Goal: Register for event/course

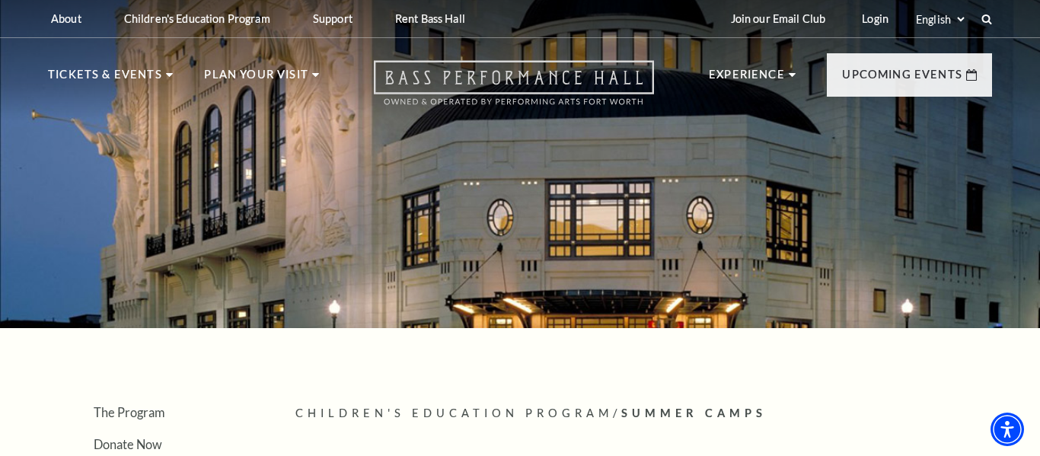
click at [501, 79] on icon "Open this option" at bounding box center [514, 82] width 280 height 45
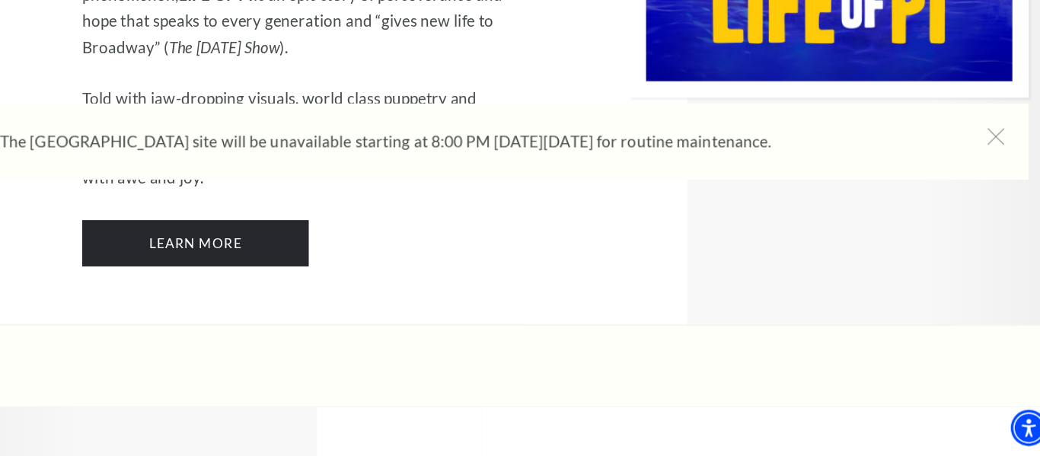
scroll to position [1938, 0]
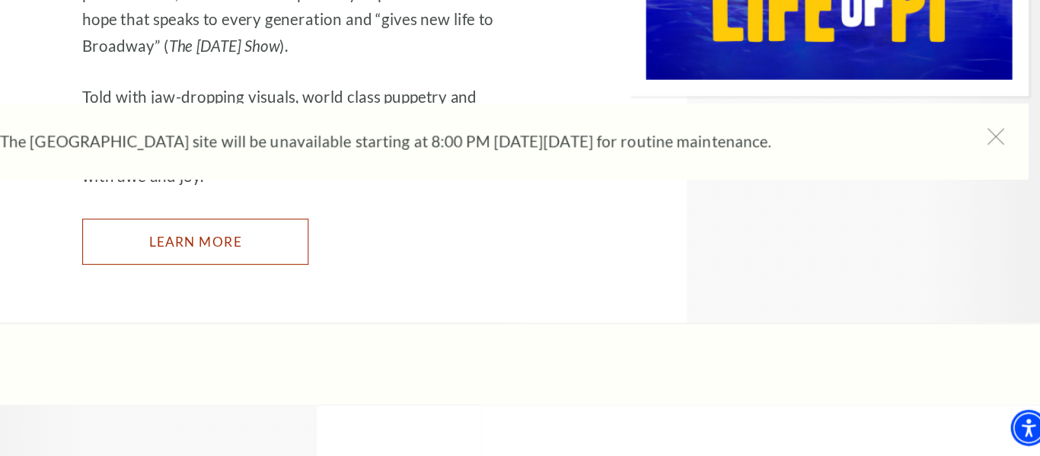
click at [268, 236] on link "Learn More" at bounding box center [236, 257] width 209 height 43
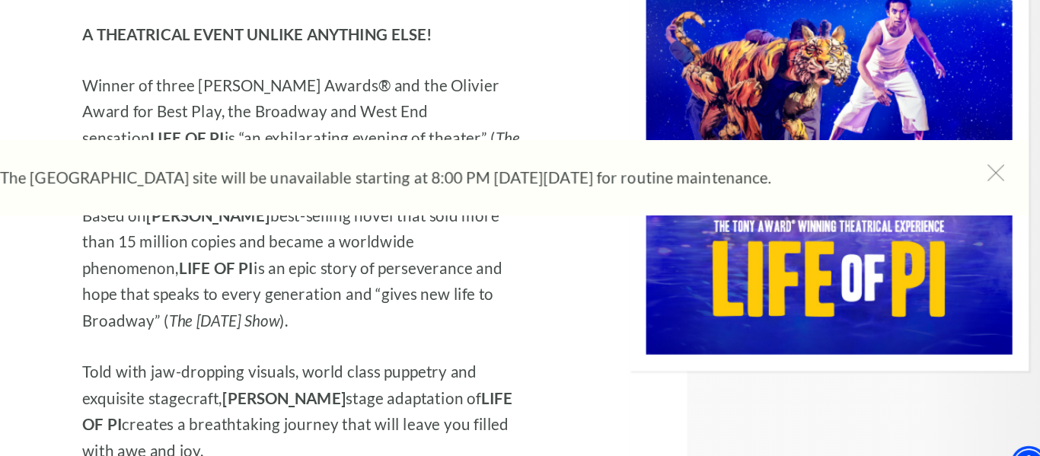
scroll to position [1710, 0]
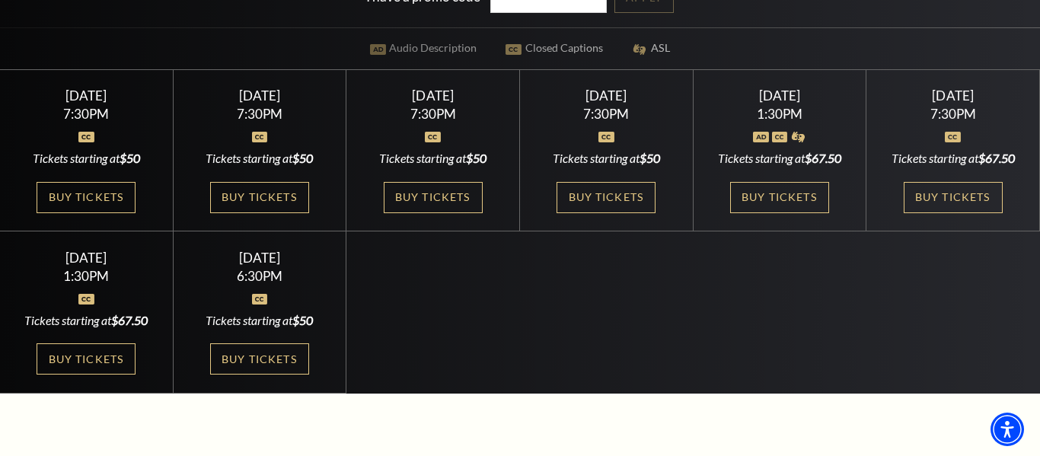
scroll to position [388, 0]
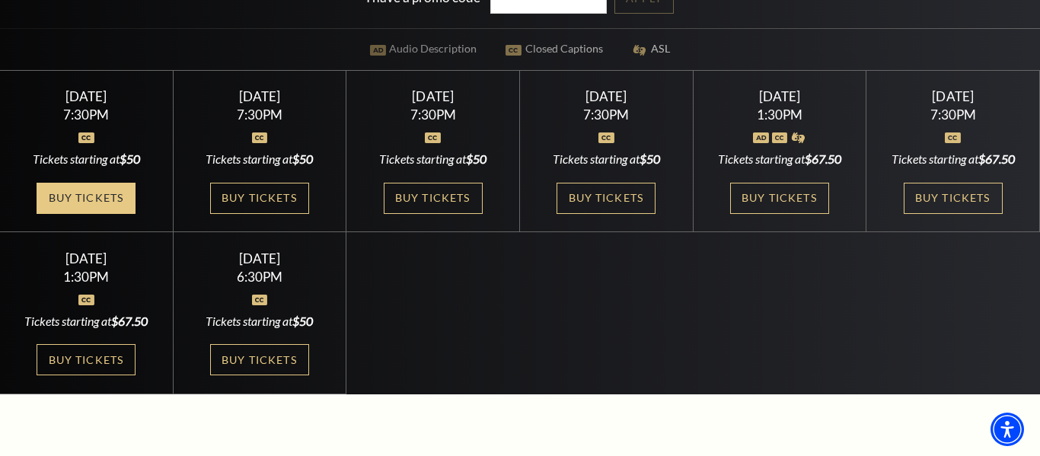
click at [132, 197] on link "Buy Tickets" at bounding box center [86, 198] width 99 height 31
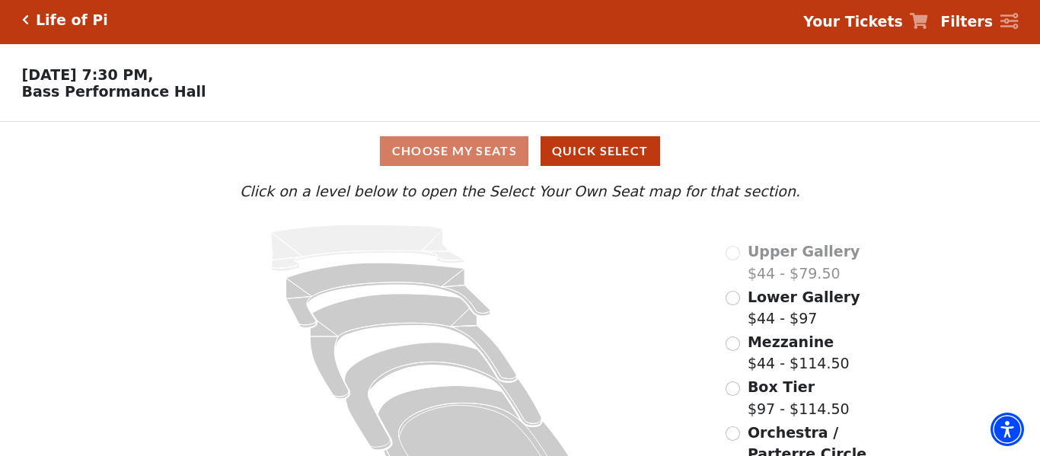
scroll to position [62, 0]
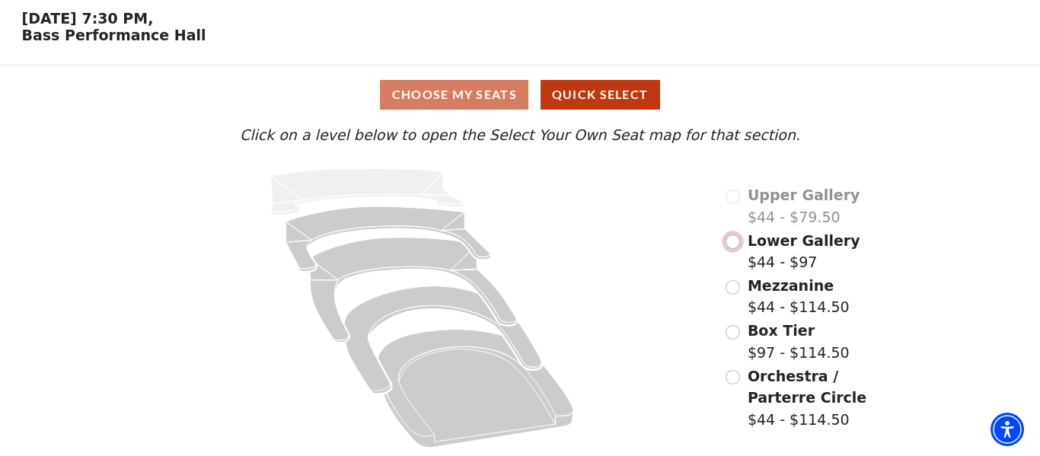
click at [740, 244] on input "Lower Gallery$44 - $97\a" at bounding box center [733, 242] width 14 height 14
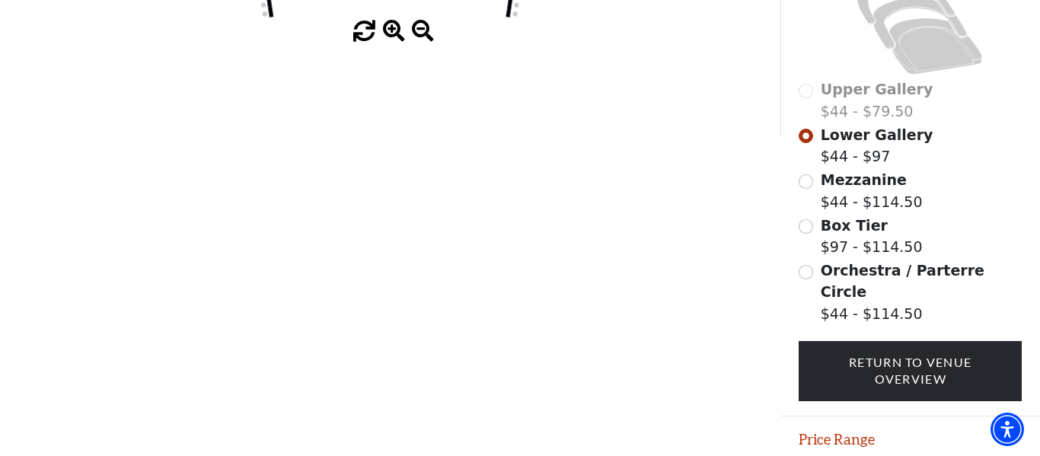
scroll to position [481, 0]
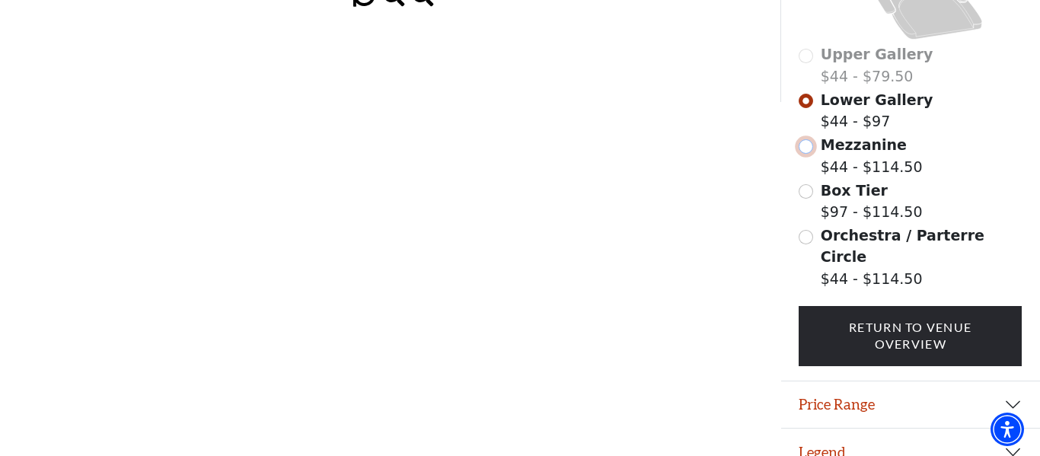
click at [806, 146] on input "Mezzanine$44 - $114.50\a" at bounding box center [806, 146] width 14 height 14
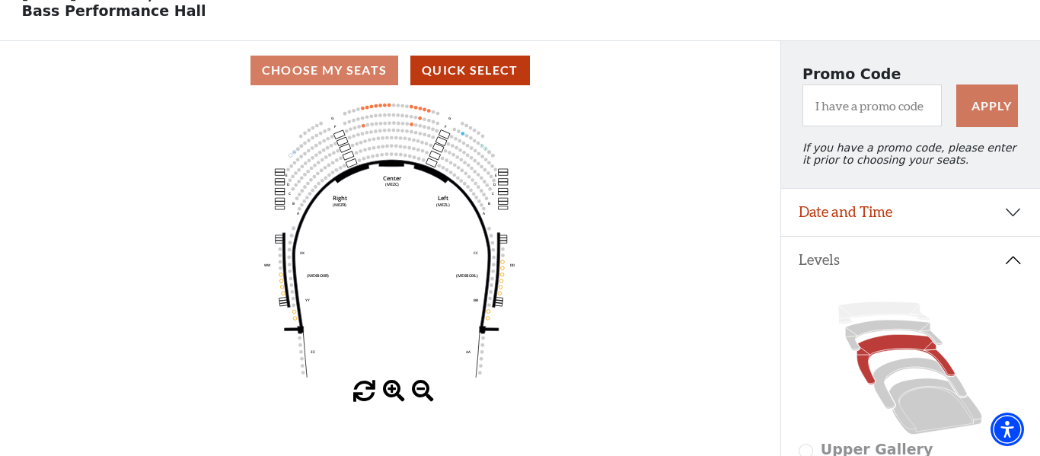
scroll to position [86, 0]
click at [947, 264] on button "Levels" at bounding box center [912, 259] width 260 height 47
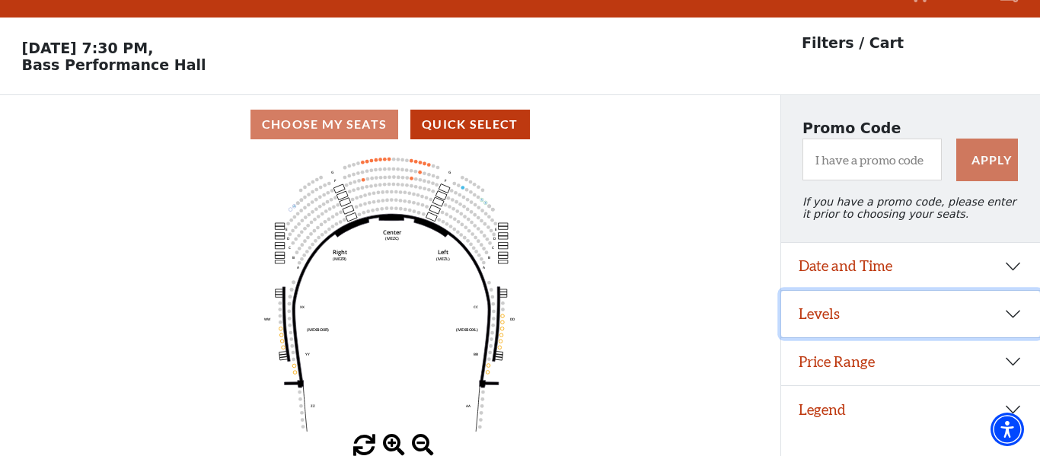
scroll to position [33, 0]
click at [934, 333] on button "Levels" at bounding box center [912, 314] width 260 height 47
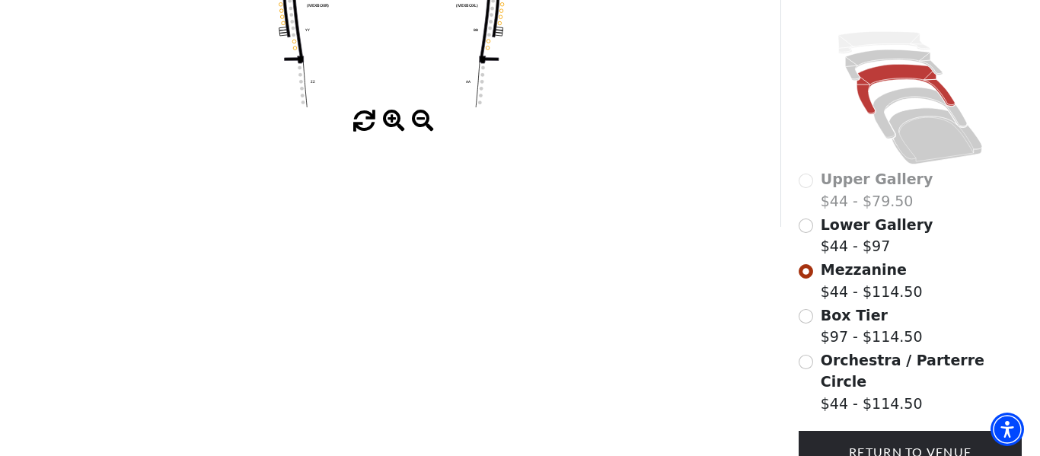
scroll to position [481, 0]
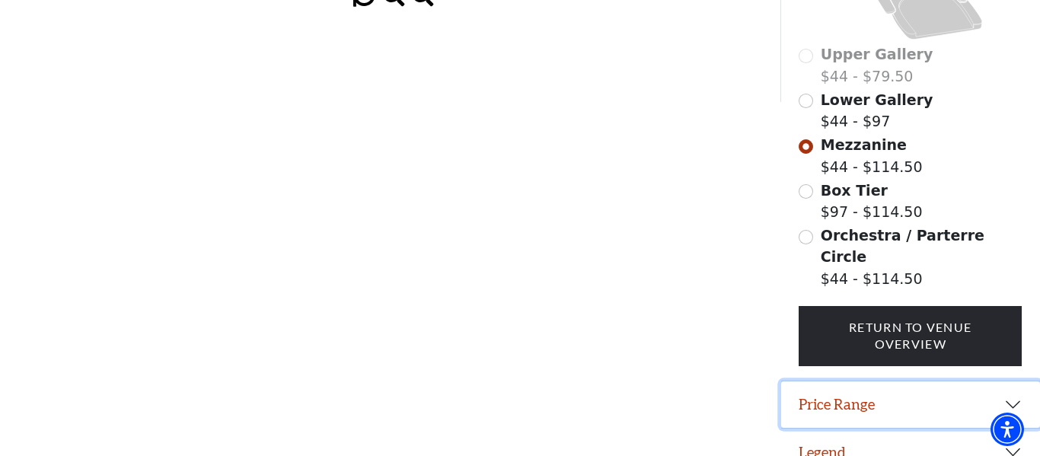
click at [920, 385] on button "Price Range" at bounding box center [912, 405] width 260 height 47
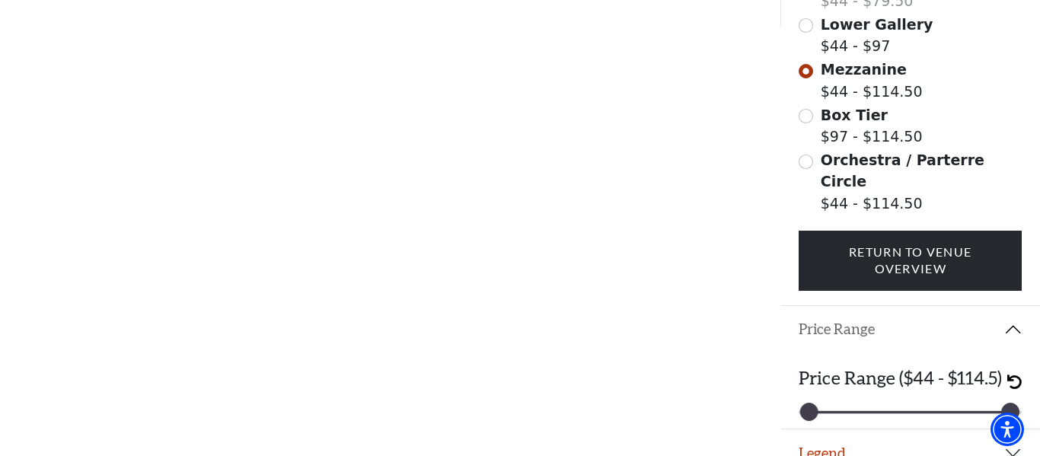
scroll to position [557, 0]
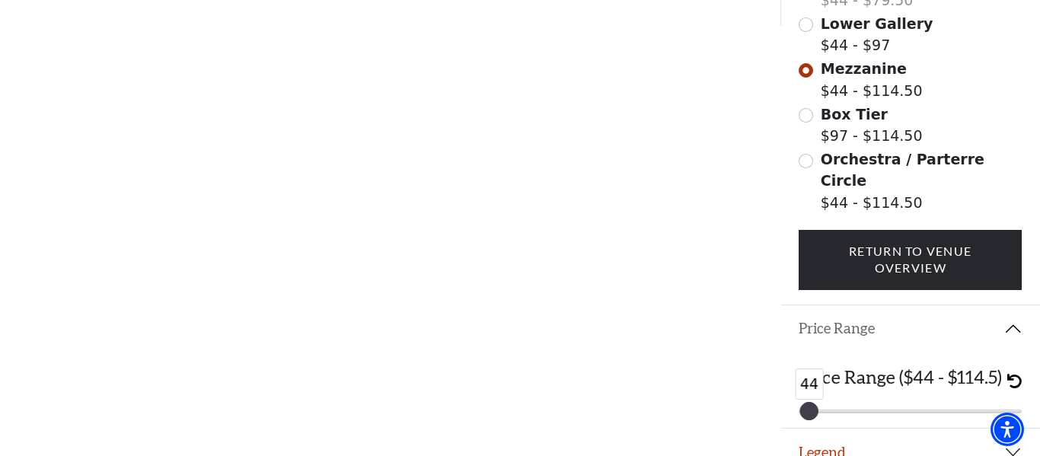
drag, startPoint x: 1007, startPoint y: 398, endPoint x: 800, endPoint y: 420, distance: 208.4
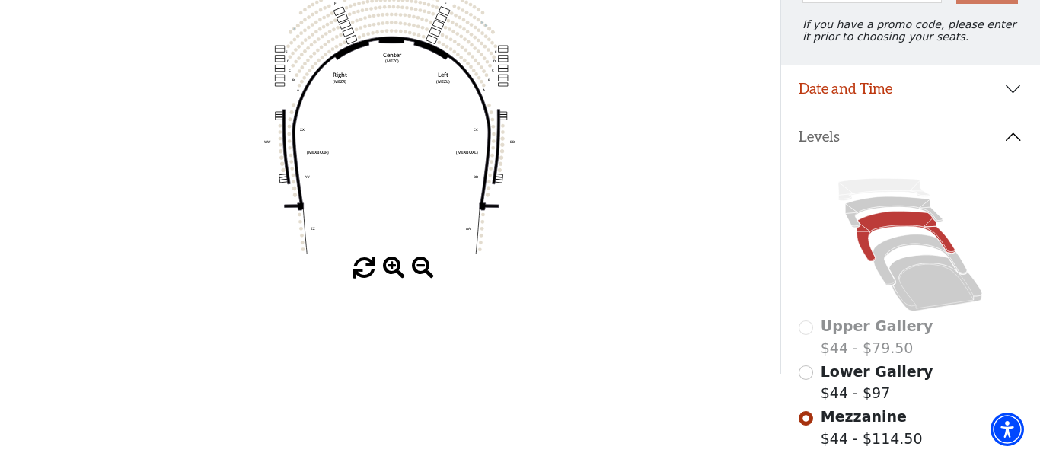
scroll to position [204, 0]
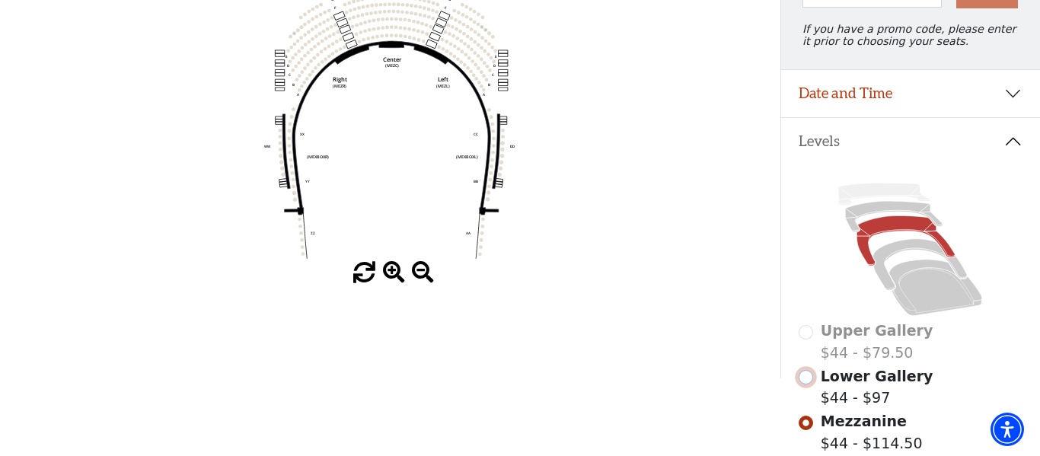
click at [805, 379] on input "Lower Gallery$44 - $97\a" at bounding box center [806, 377] width 14 height 14
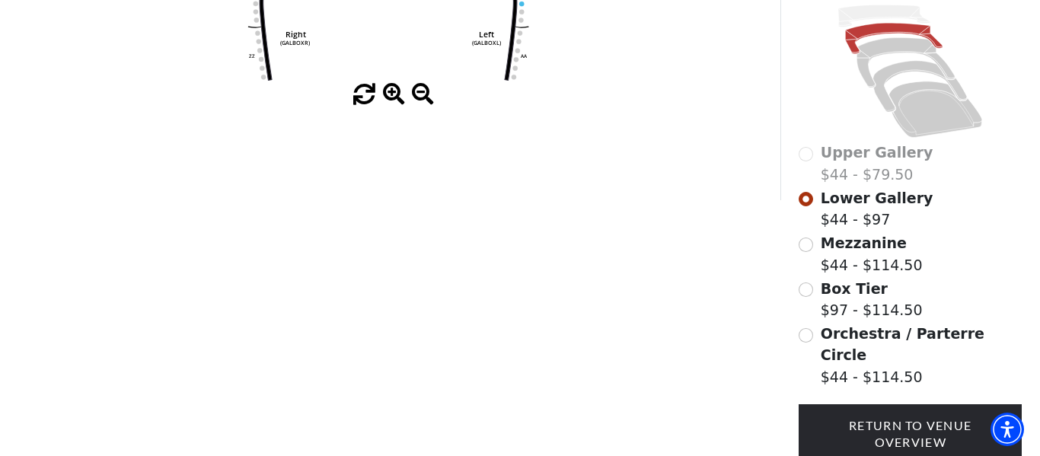
scroll to position [481, 0]
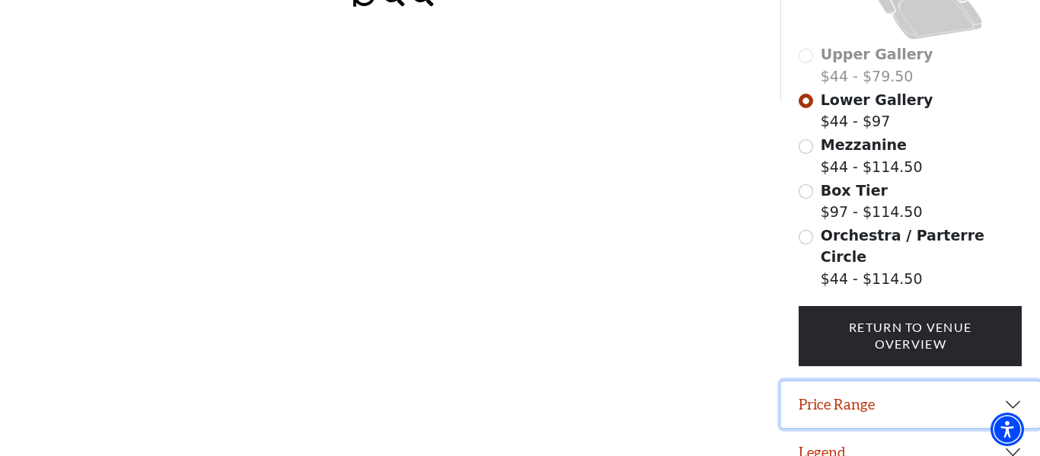
click at [807, 382] on button "Price Range" at bounding box center [912, 405] width 260 height 47
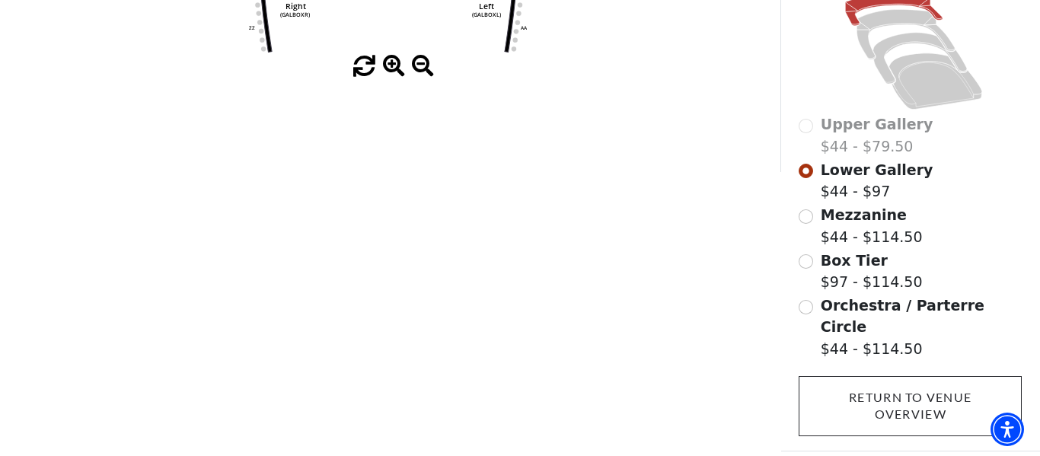
scroll to position [557, 0]
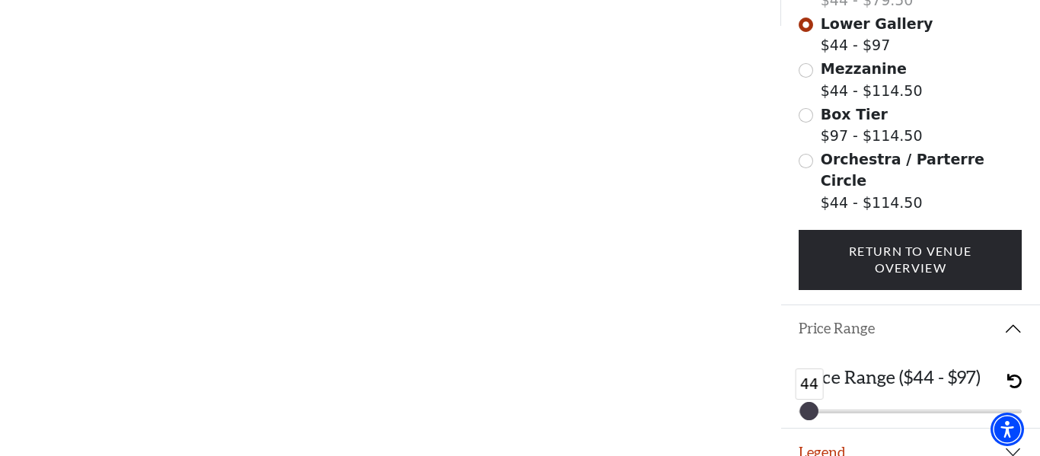
drag, startPoint x: 1009, startPoint y: 390, endPoint x: 694, endPoint y: 409, distance: 315.9
drag, startPoint x: 811, startPoint y: 400, endPoint x: 820, endPoint y: 399, distance: 9.2
click at [820, 402] on div "46" at bounding box center [817, 411] width 18 height 18
click at [1012, 374] on span "undo" at bounding box center [1015, 381] width 14 height 14
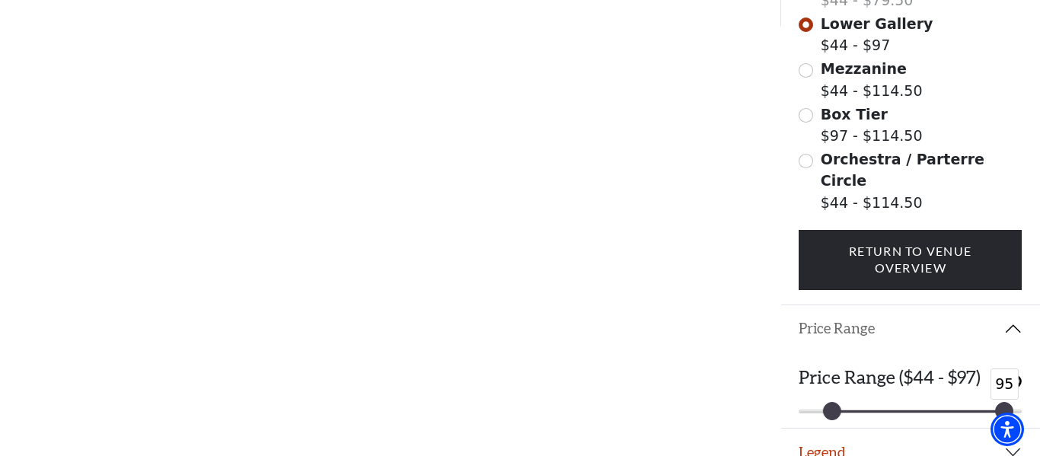
drag, startPoint x: 1010, startPoint y: 396, endPoint x: 921, endPoint y: 390, distance: 89.3
click at [996, 403] on div at bounding box center [1004, 411] width 17 height 17
click at [1012, 374] on span "undo" at bounding box center [1015, 381] width 14 height 14
click at [881, 397] on div "Price Range ($44 - $97) 50 97" at bounding box center [912, 390] width 260 height 76
drag, startPoint x: 824, startPoint y: 388, endPoint x: 722, endPoint y: 388, distance: 102.1
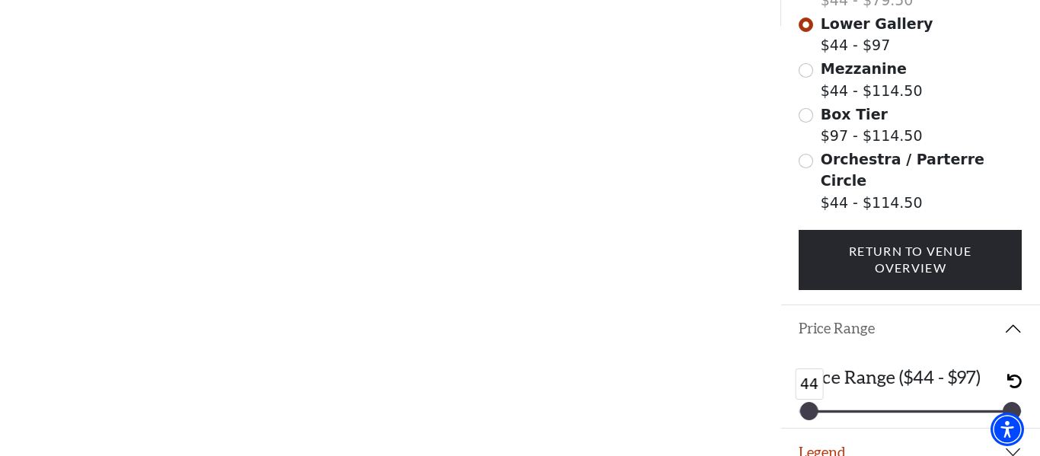
drag, startPoint x: 1005, startPoint y: 393, endPoint x: 893, endPoint y: 409, distance: 113.1
drag, startPoint x: 894, startPoint y: 399, endPoint x: 821, endPoint y: 400, distance: 73.1
click at [821, 400] on div "Price Range ($44 - $97) 44 49" at bounding box center [912, 390] width 260 height 76
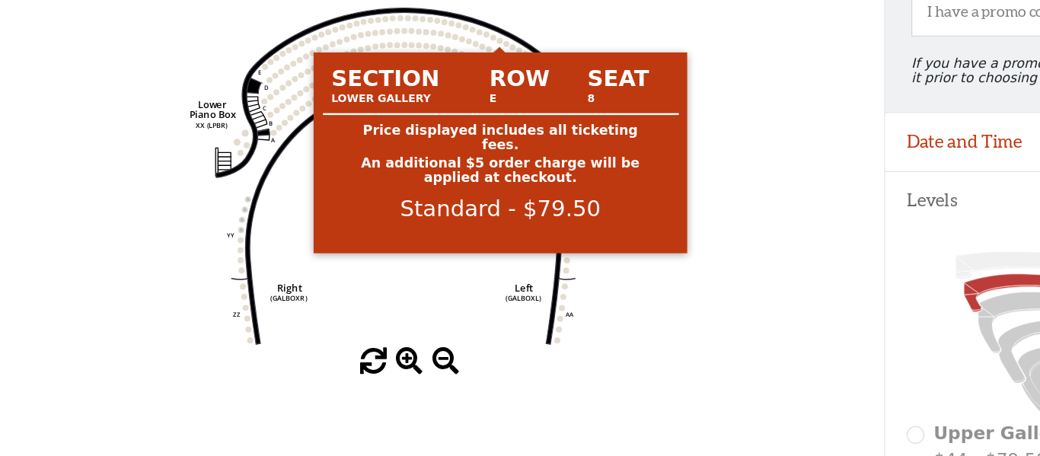
scroll to position [99, 0]
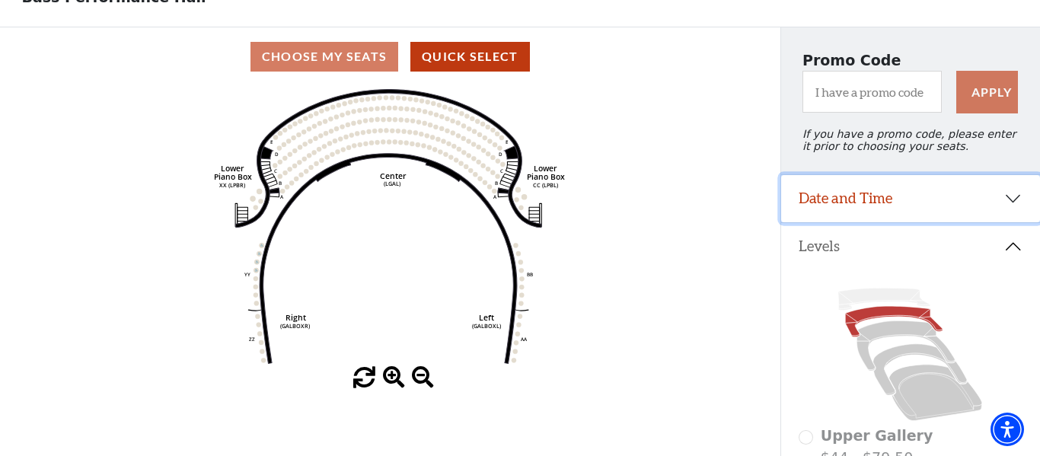
click at [890, 208] on button "Date and Time" at bounding box center [912, 198] width 260 height 47
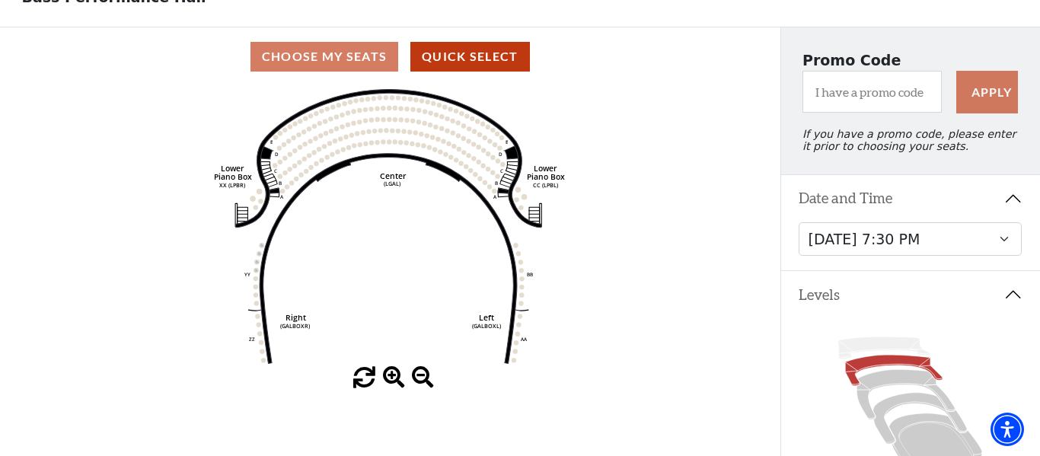
click at [915, 293] on button "Levels" at bounding box center [912, 294] width 260 height 47
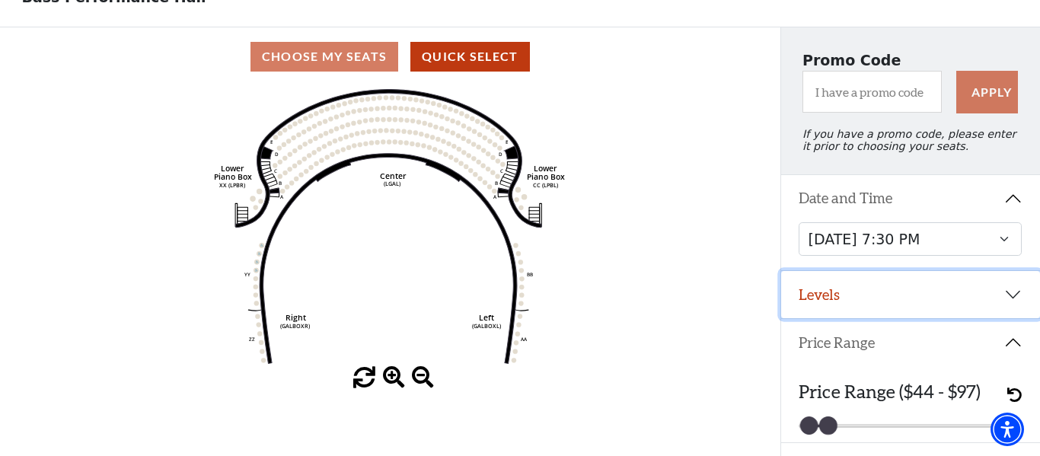
scroll to position [135, 0]
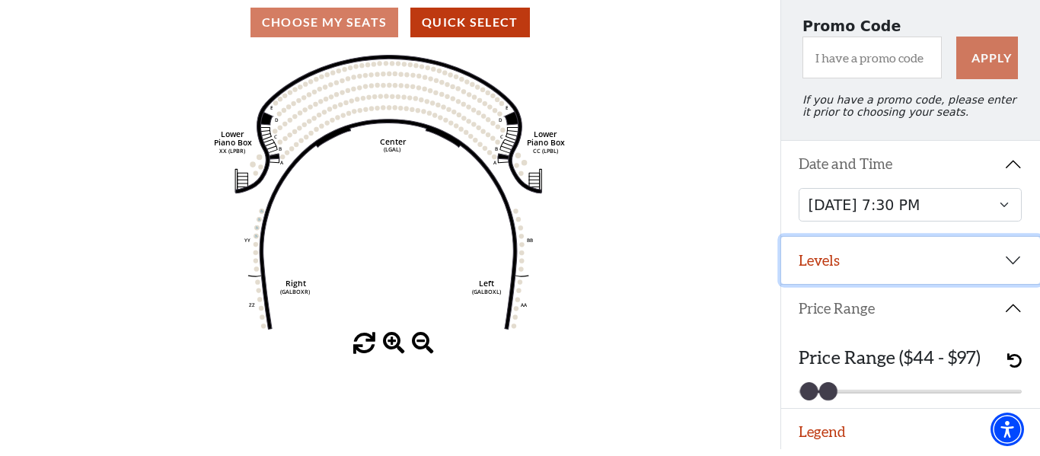
click at [832, 279] on button "Levels" at bounding box center [912, 260] width 260 height 47
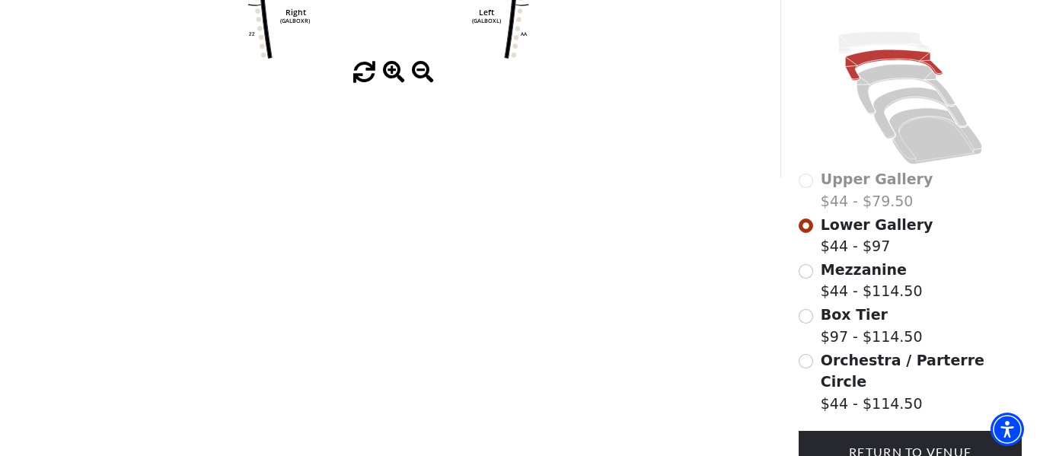
scroll to position [434, 0]
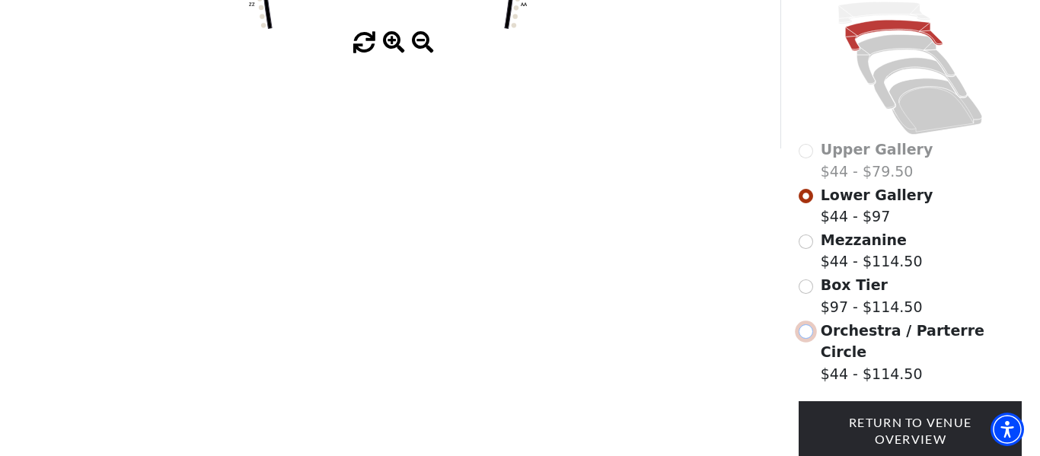
click at [804, 339] on input "Orchestra / Parterre Circle$44 - $114.50\a" at bounding box center [806, 331] width 14 height 14
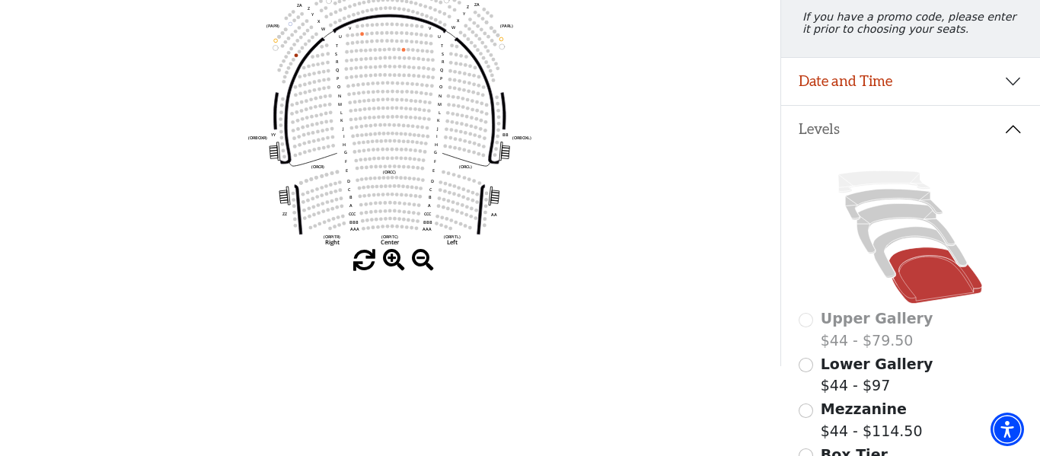
scroll to position [481, 0]
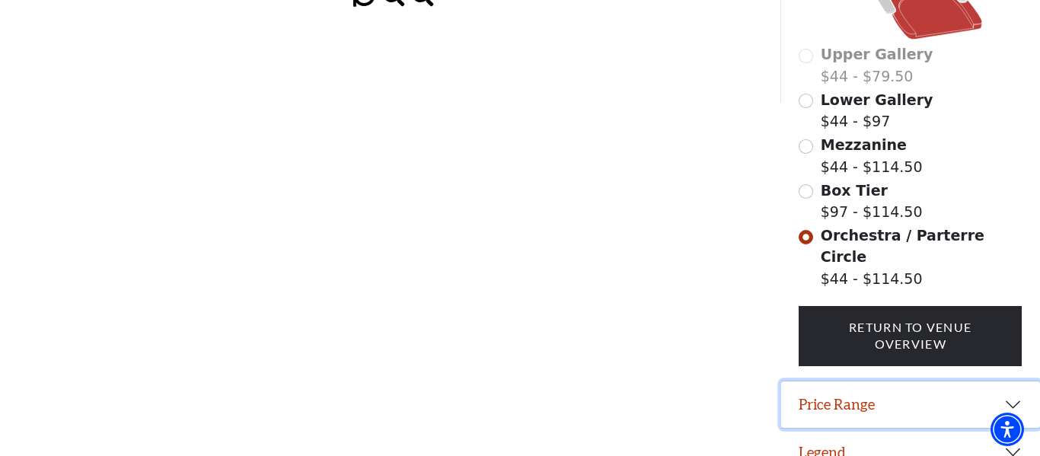
click at [833, 393] on button "Price Range" at bounding box center [912, 405] width 260 height 47
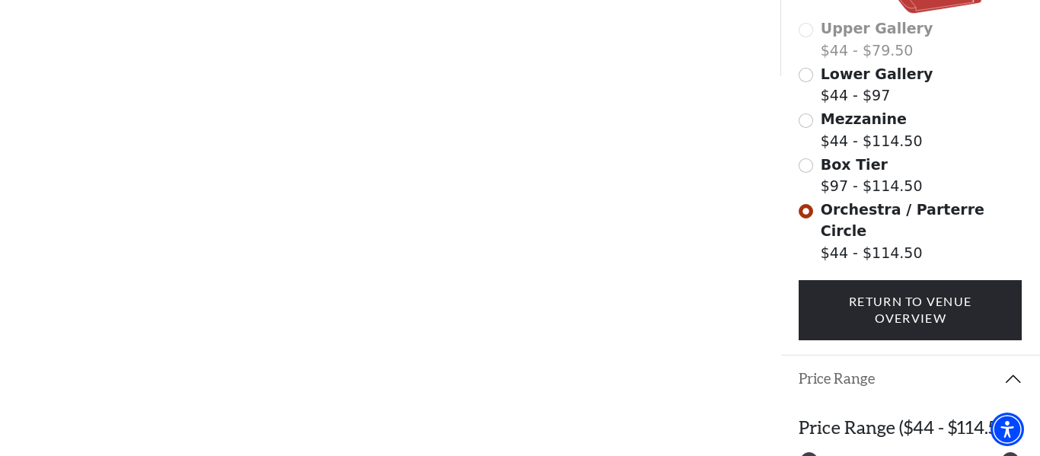
scroll to position [557, 0]
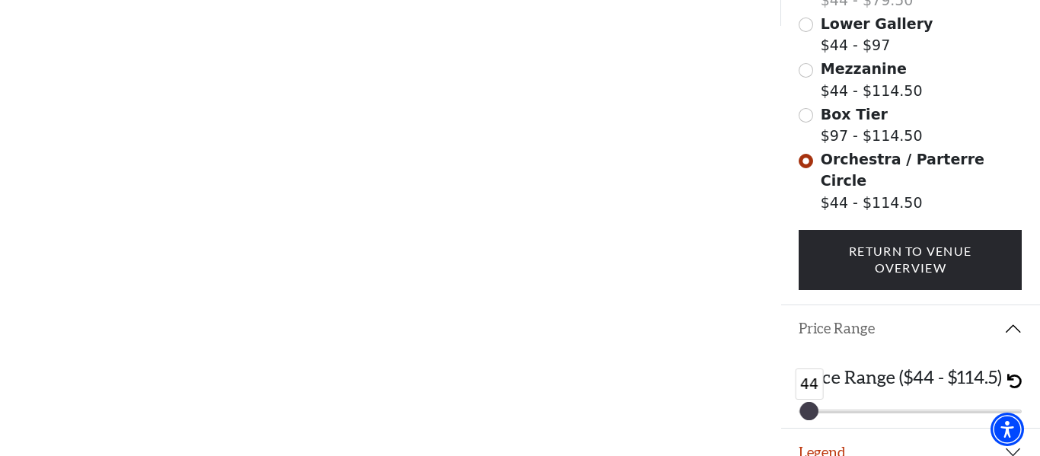
drag, startPoint x: 1009, startPoint y: 387, endPoint x: 715, endPoint y: 398, distance: 294.2
drag, startPoint x: 815, startPoint y: 396, endPoint x: 839, endPoint y: 396, distance: 23.6
click at [838, 403] on div at bounding box center [829, 411] width 17 height 17
click at [832, 403] on div at bounding box center [826, 411] width 17 height 17
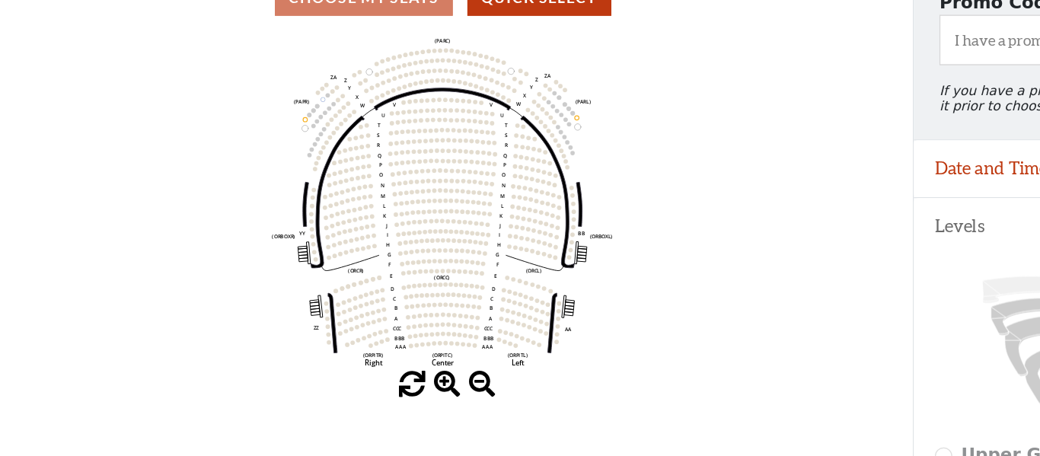
scroll to position [83, 0]
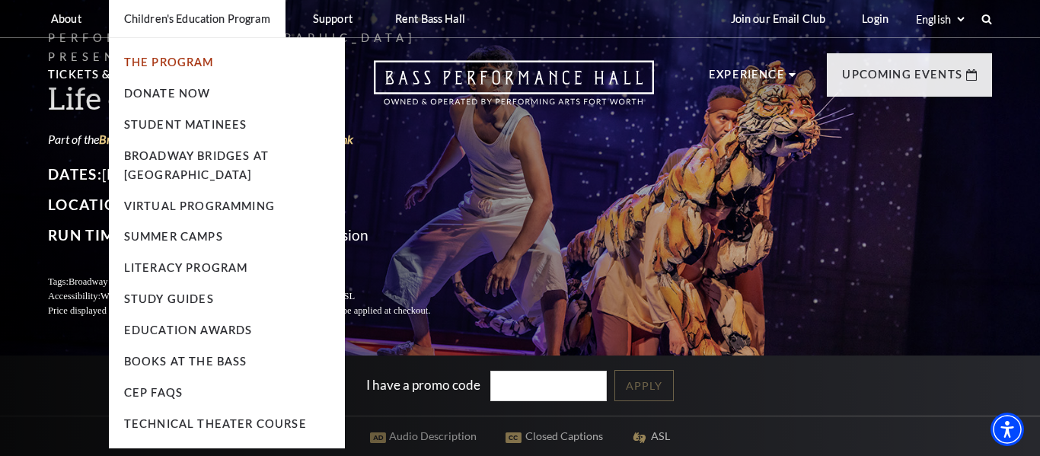
click at [161, 65] on link "The Program" at bounding box center [169, 62] width 90 height 13
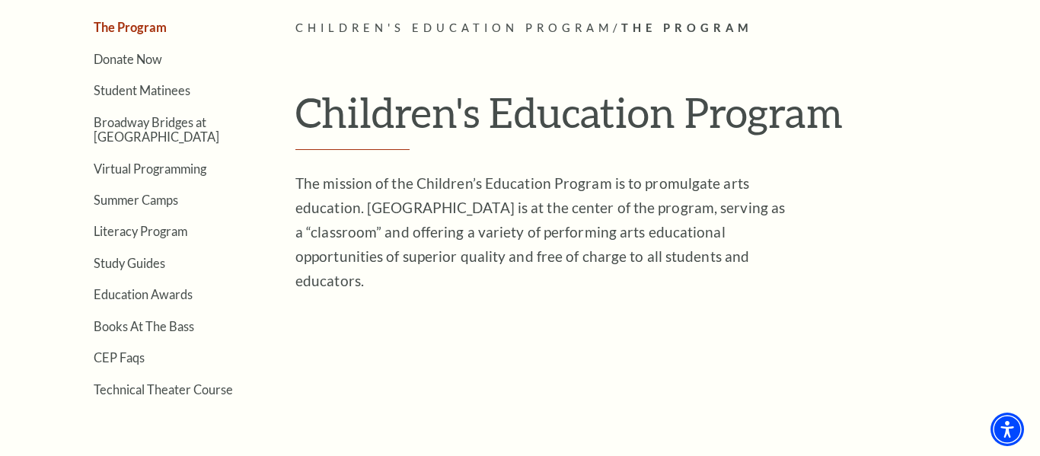
scroll to position [375, 0]
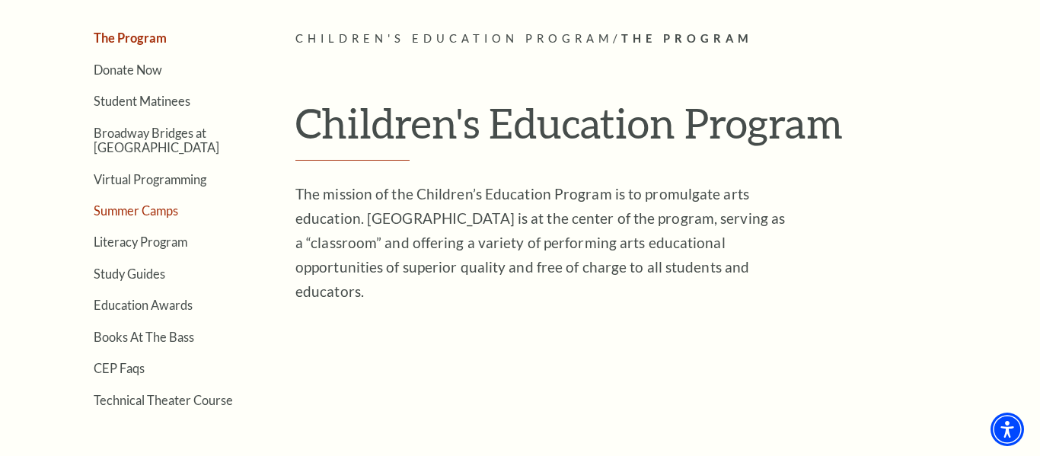
click at [122, 209] on link "Summer Camps" at bounding box center [136, 210] width 85 height 14
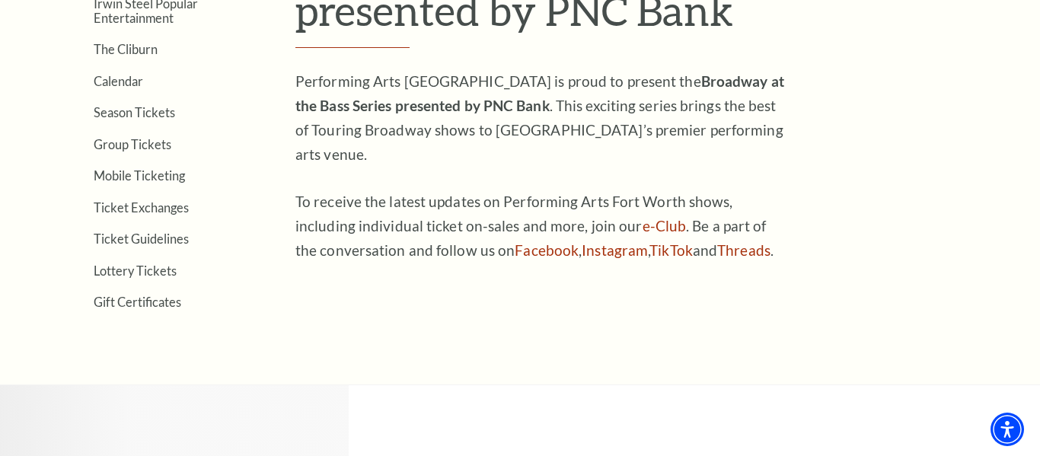
scroll to position [1124, 0]
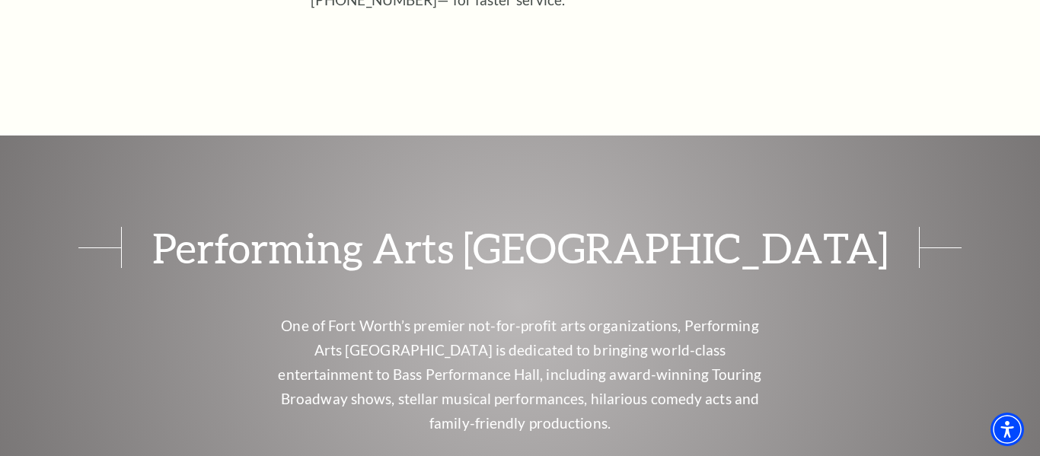
scroll to position [1501, 0]
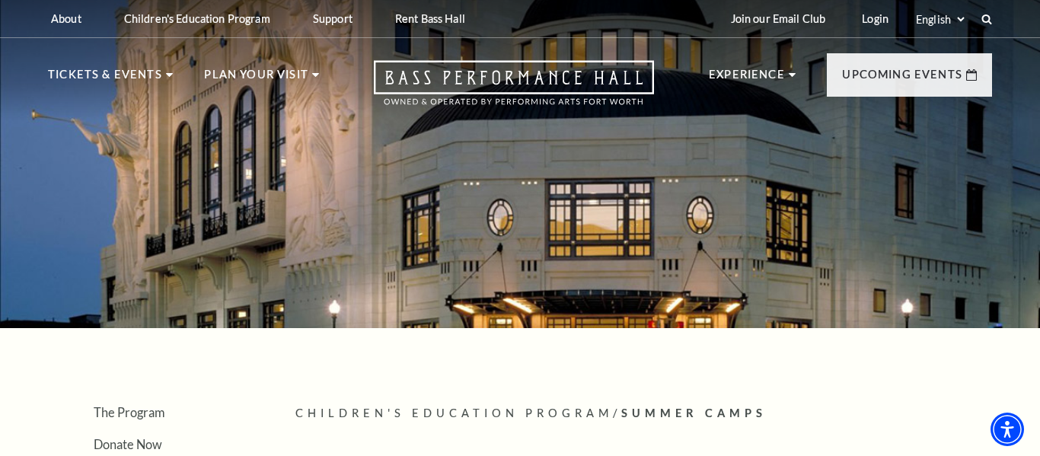
scroll to position [397, 0]
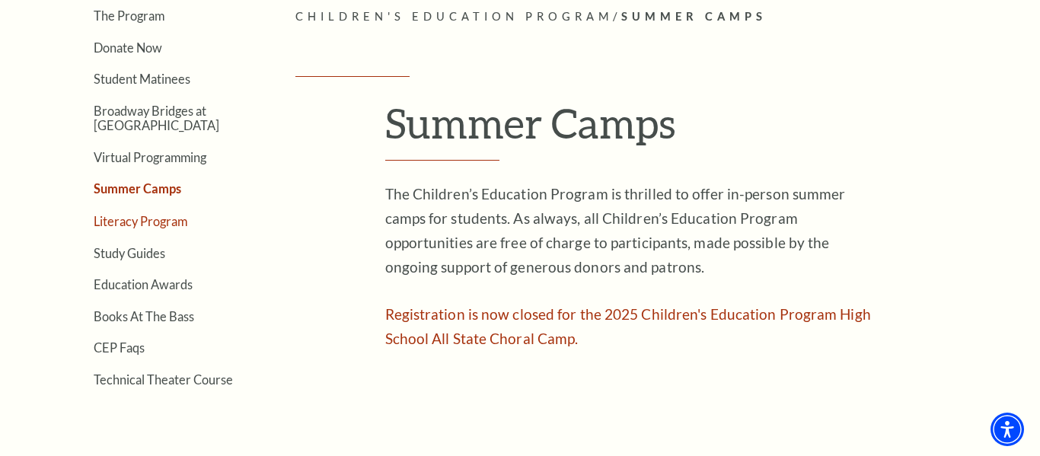
click at [129, 220] on link "Literacy Program" at bounding box center [141, 221] width 94 height 14
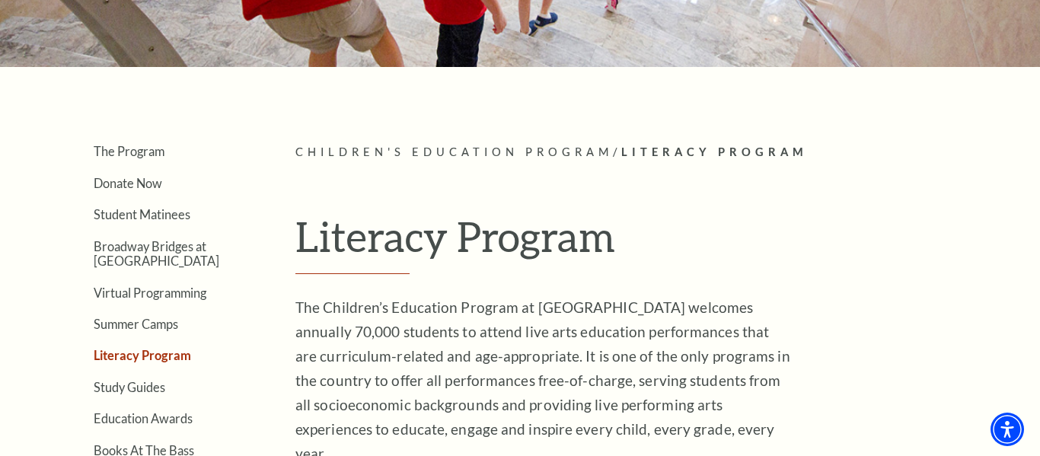
scroll to position [222, 0]
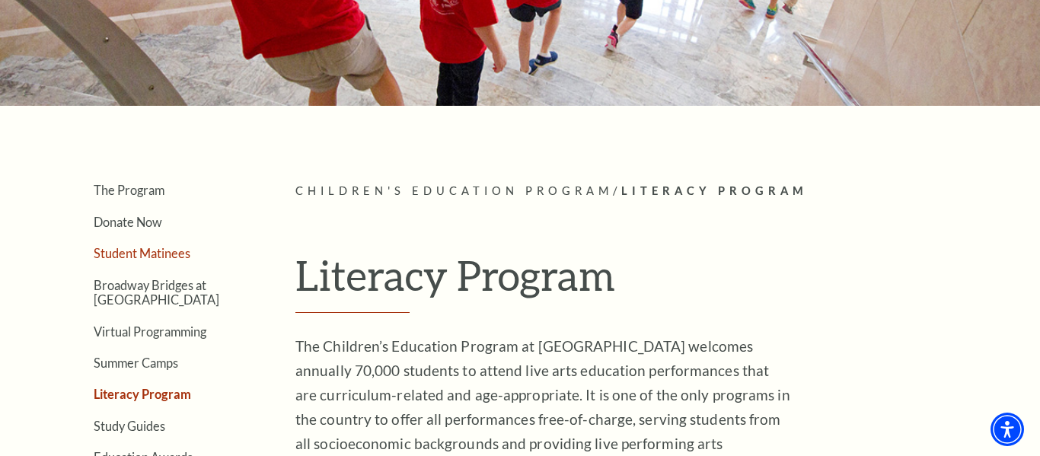
click at [113, 257] on link "Student Matinees" at bounding box center [142, 253] width 97 height 14
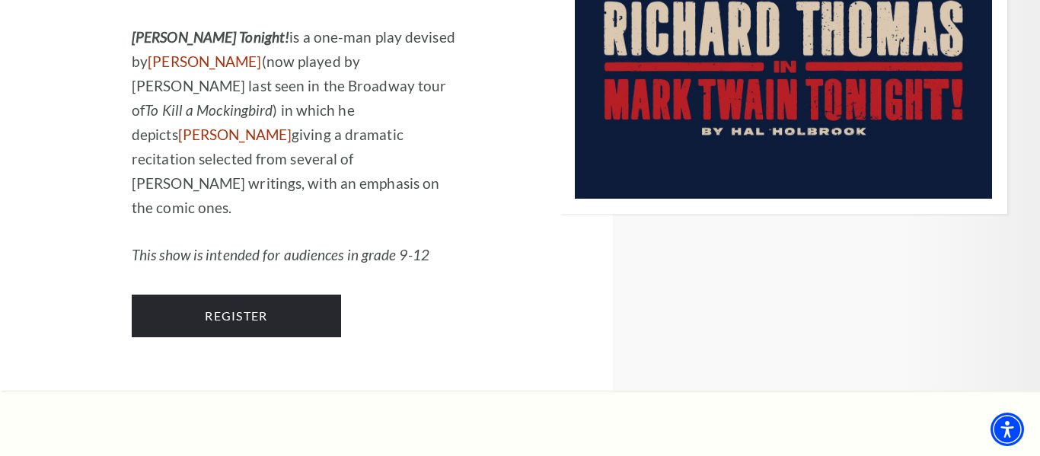
scroll to position [1551, 0]
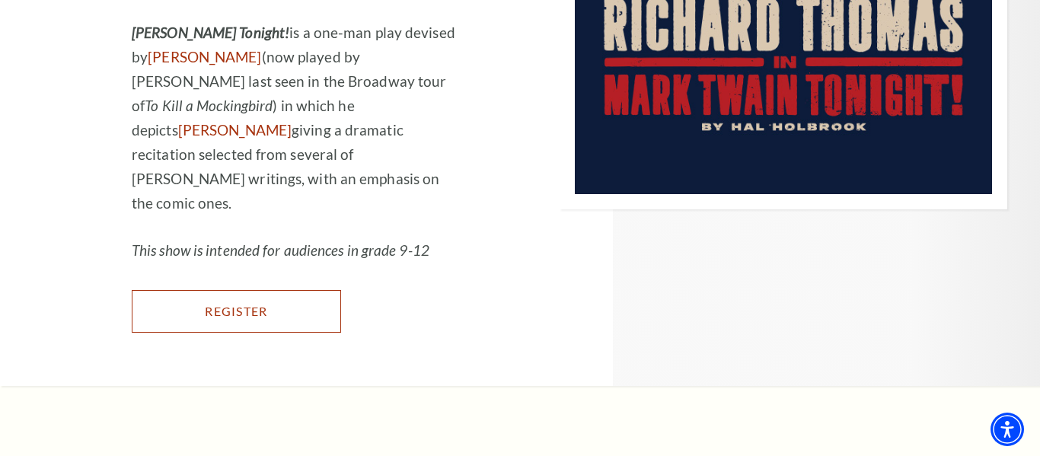
click at [257, 290] on link "Register" at bounding box center [236, 311] width 209 height 43
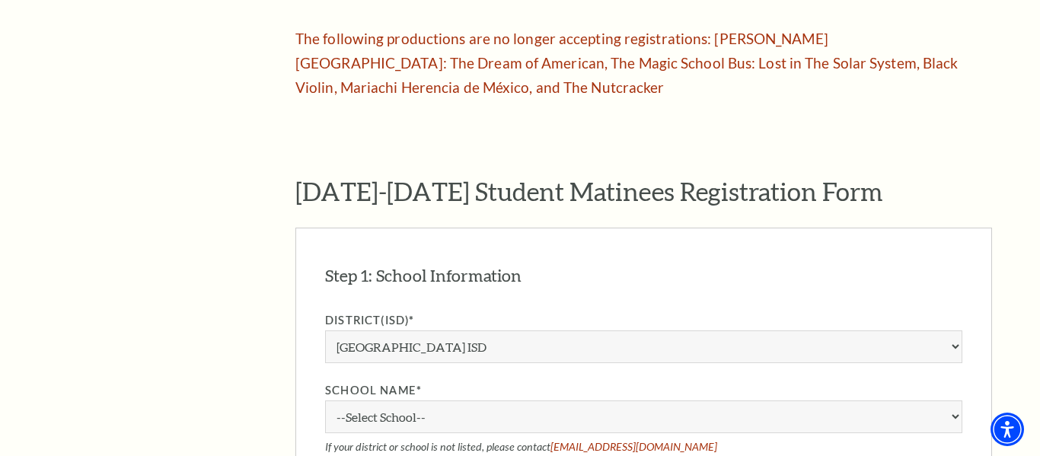
scroll to position [1105, 0]
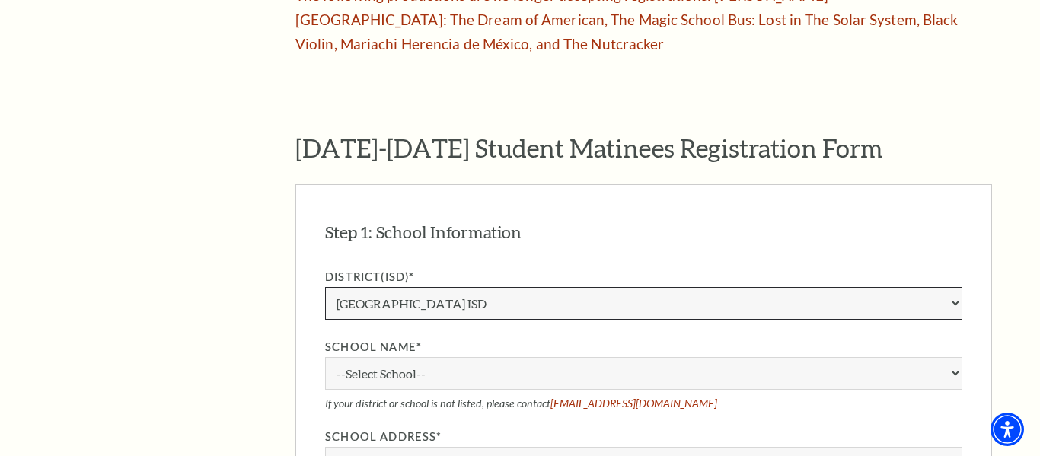
click at [370, 287] on select "Aledo ISD [PERSON_NAME] ISD [PERSON_NAME] ISD Arlington ISD Azle ISD [GEOGRAPHI…" at bounding box center [644, 303] width 638 height 33
select select "HEB ISD"
click at [325, 287] on select "Aledo ISD [PERSON_NAME] ISD [PERSON_NAME] ISD Arlington ISD Azle ISD [GEOGRAPHI…" at bounding box center [644, 303] width 638 height 33
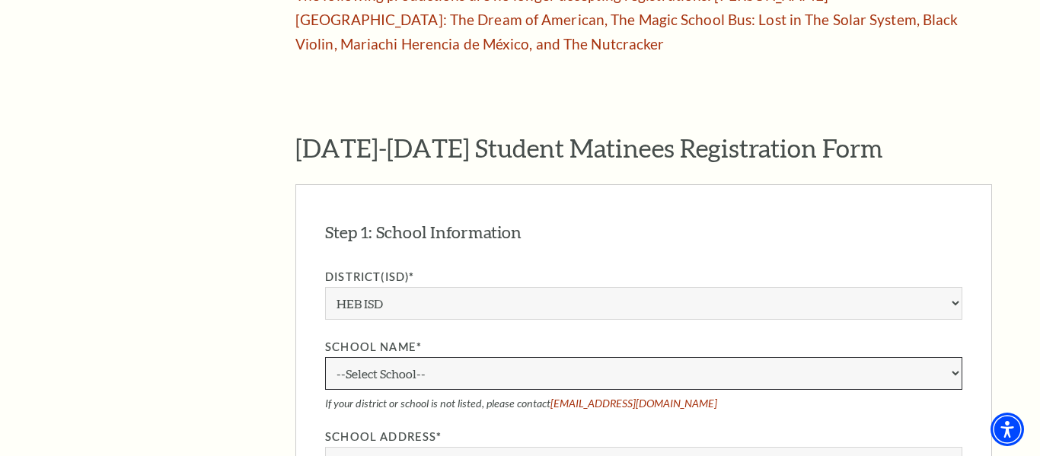
click at [366, 357] on select "--Select School-- [GEOGRAPHIC_DATA] [GEOGRAPHIC_DATA] [GEOGRAPHIC_DATA] [GEOGRA…" at bounding box center [644, 373] width 638 height 33
select select "88303"
click at [325, 357] on select "--Select School-- [GEOGRAPHIC_DATA] [GEOGRAPHIC_DATA] [GEOGRAPHIC_DATA] [GEOGRA…" at bounding box center [644, 373] width 638 height 33
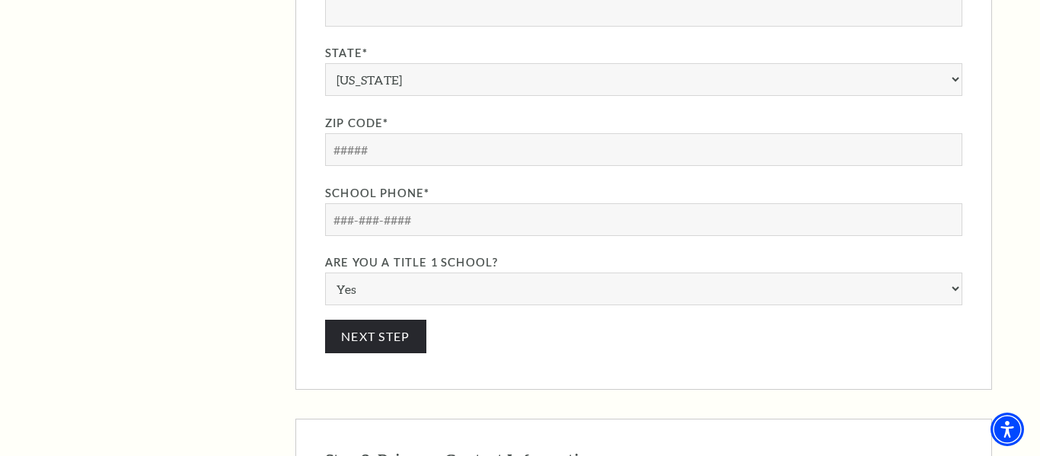
scroll to position [1680, 0]
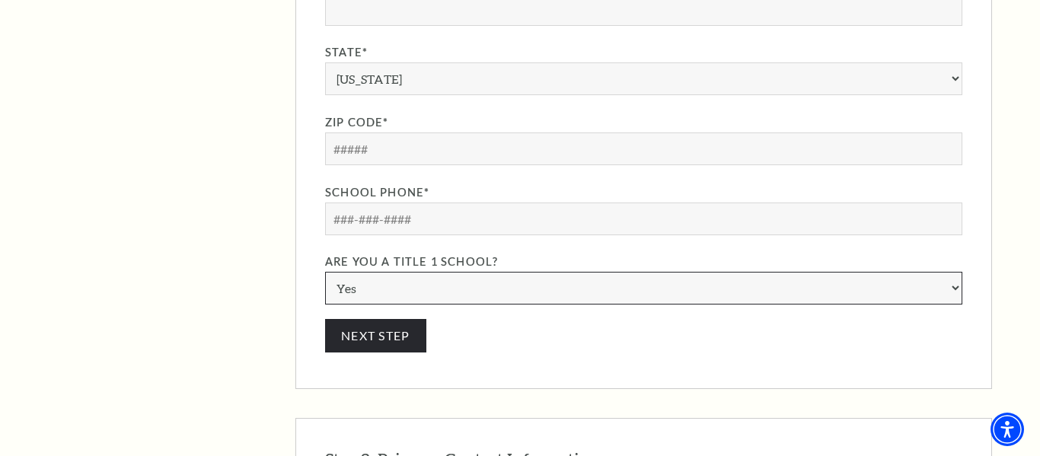
click at [364, 272] on select "Yes No" at bounding box center [644, 288] width 638 height 33
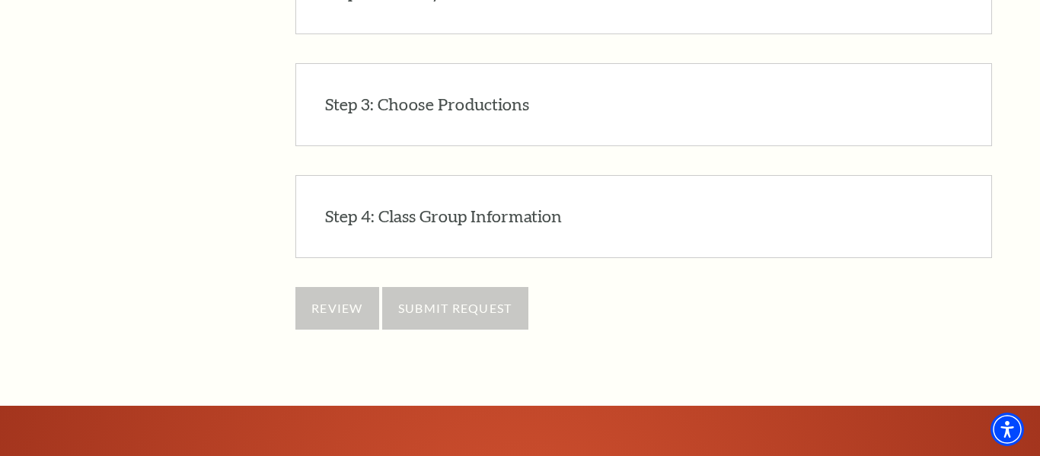
scroll to position [2146, 0]
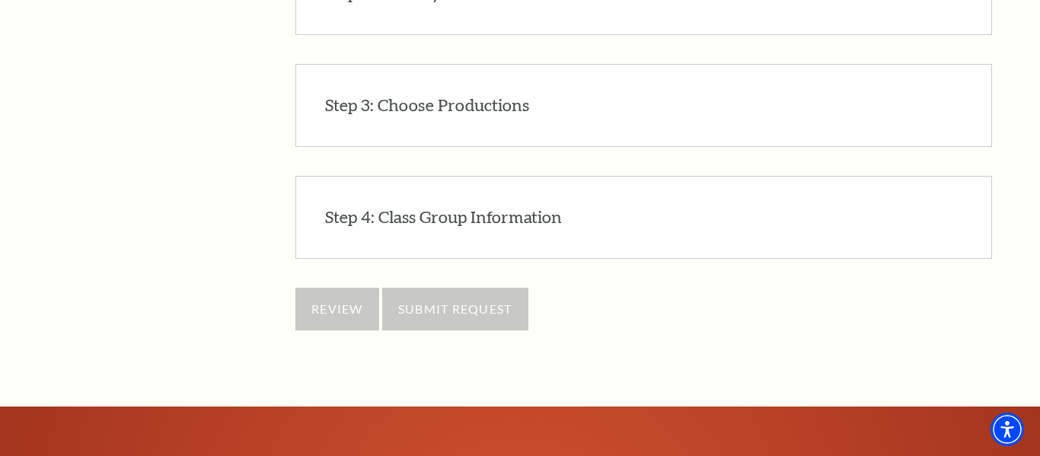
click at [335, 187] on div "Step 4: Class Group Information EDIT Done" at bounding box center [644, 217] width 697 height 83
click at [331, 206] on h3 "Step 4: Class Group Information" at bounding box center [443, 218] width 237 height 24
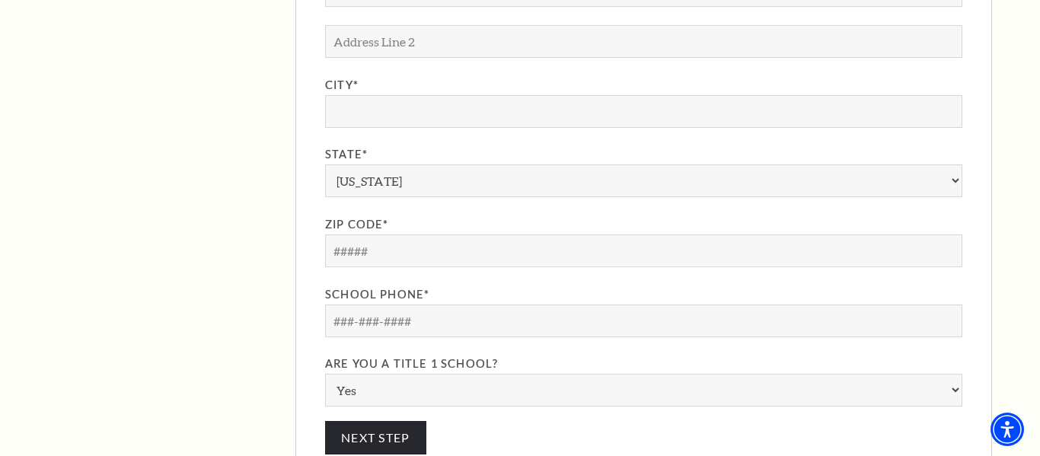
scroll to position [1569, 0]
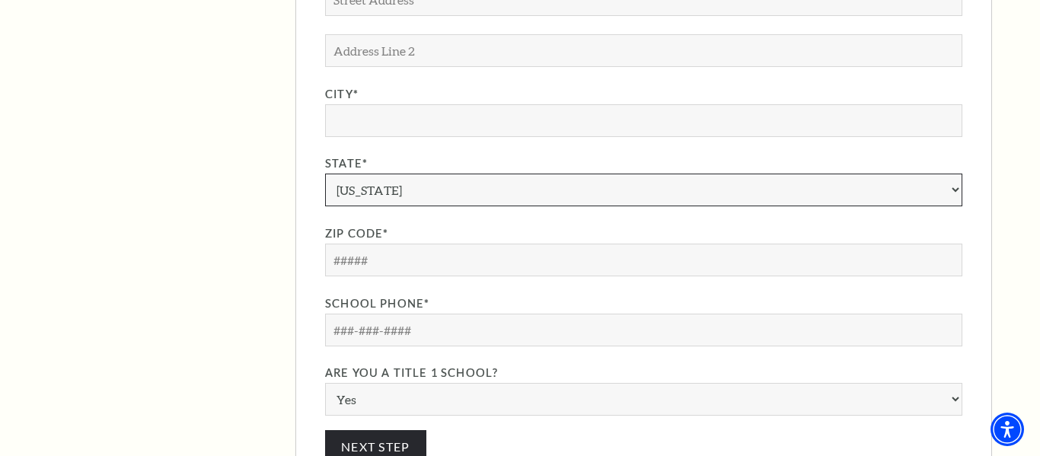
click at [354, 174] on select "[US_STATE] [US_STATE] American Embassy American Embassy [US_STATE] [US_STATE] […" at bounding box center [644, 190] width 638 height 33
click at [325, 174] on select "[US_STATE] [US_STATE] American Embassy American Embassy [US_STATE] [US_STATE] […" at bounding box center [644, 190] width 638 height 33
click at [387, 174] on select "[US_STATE] [US_STATE] American Embassy American Embassy [US_STATE] [US_STATE] […" at bounding box center [644, 190] width 638 height 33
select select "[GEOGRAPHIC_DATA]"
click at [325, 174] on select "[US_STATE] [US_STATE] American Embassy American Embassy [US_STATE] [US_STATE] […" at bounding box center [644, 190] width 638 height 33
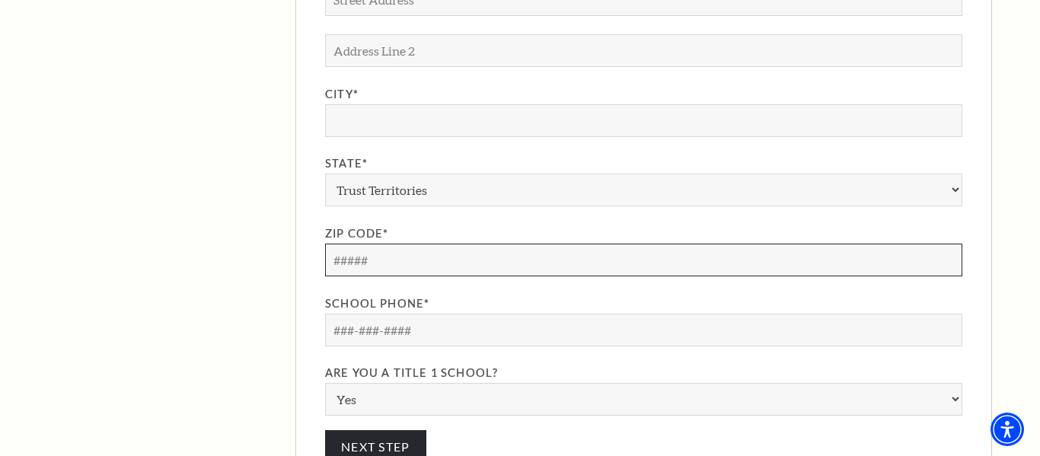
click at [395, 244] on input "Zip Code*" at bounding box center [644, 260] width 638 height 33
type input "66666"
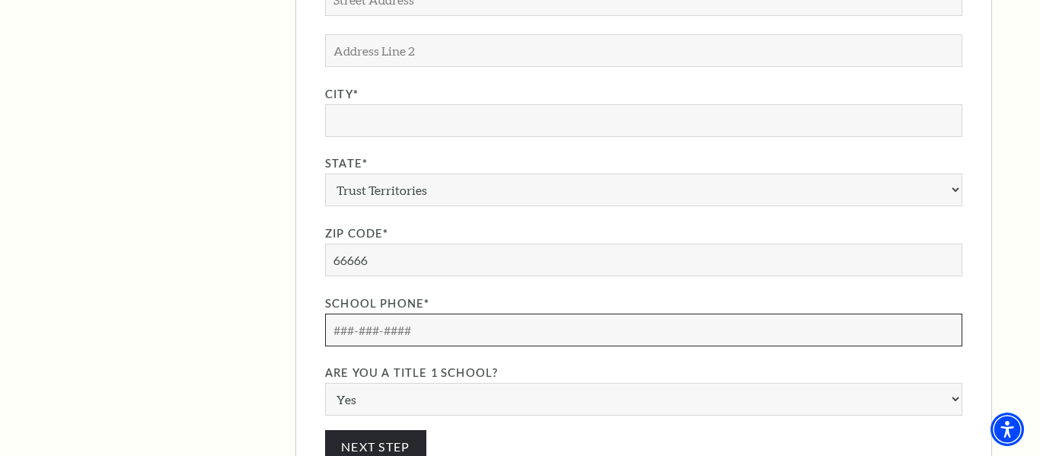
click at [418, 314] on input "School Phone*" at bounding box center [644, 330] width 638 height 33
type input "[PHONE_NUMBER]"
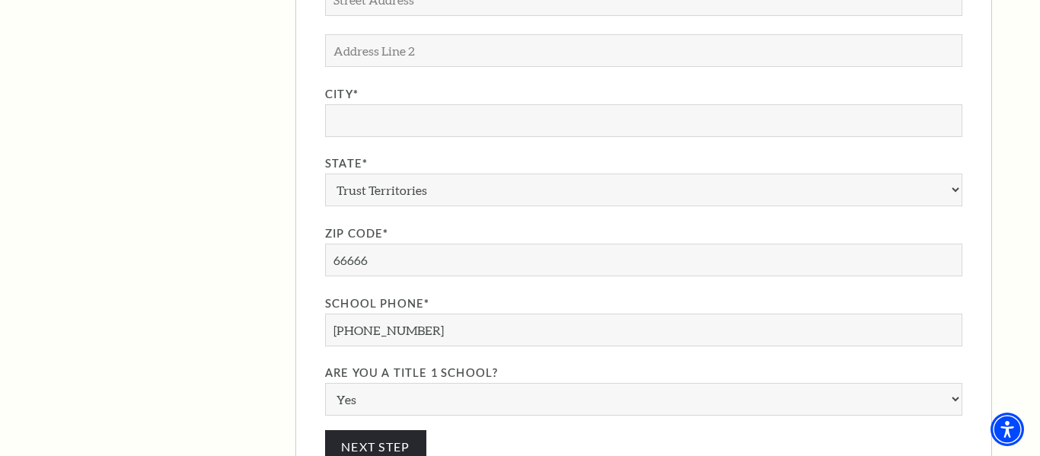
click at [359, 88] on div "District(ISD)* [GEOGRAPHIC_DATA] ISD [PERSON_NAME] ISD [GEOGRAPHIC_DATA] ISD [G…" at bounding box center [644, 110] width 638 height 612
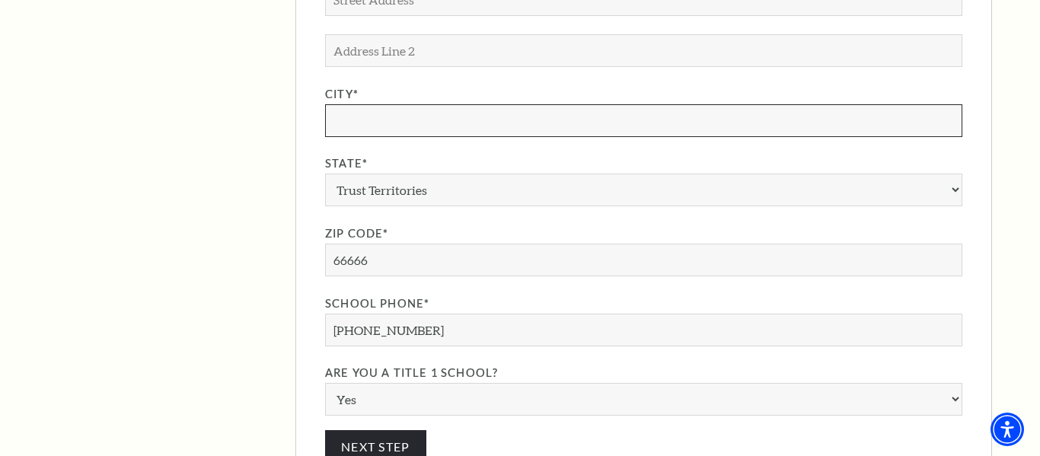
click at [359, 104] on input "City*" at bounding box center [644, 120] width 638 height 33
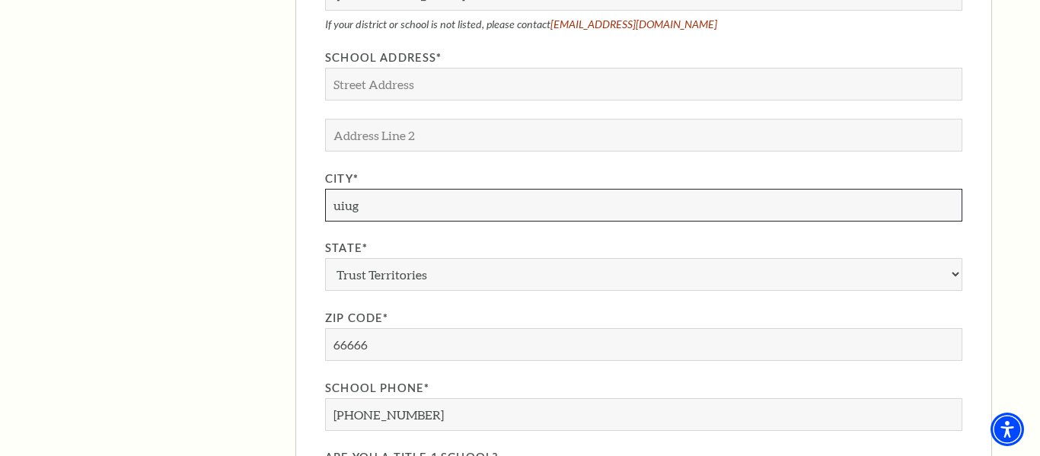
scroll to position [1484, 0]
type input "uiug"
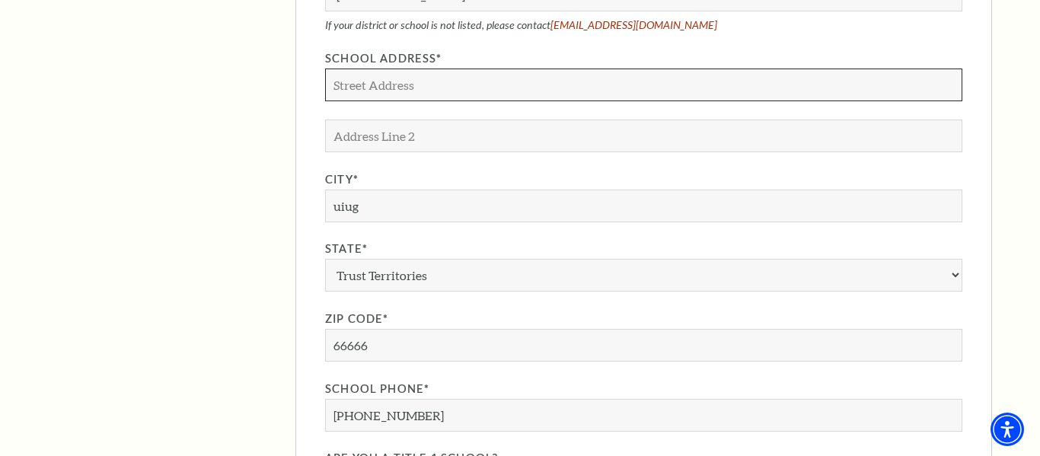
click at [422, 69] on input "School Address*" at bounding box center [644, 85] width 638 height 33
type input "kjb"
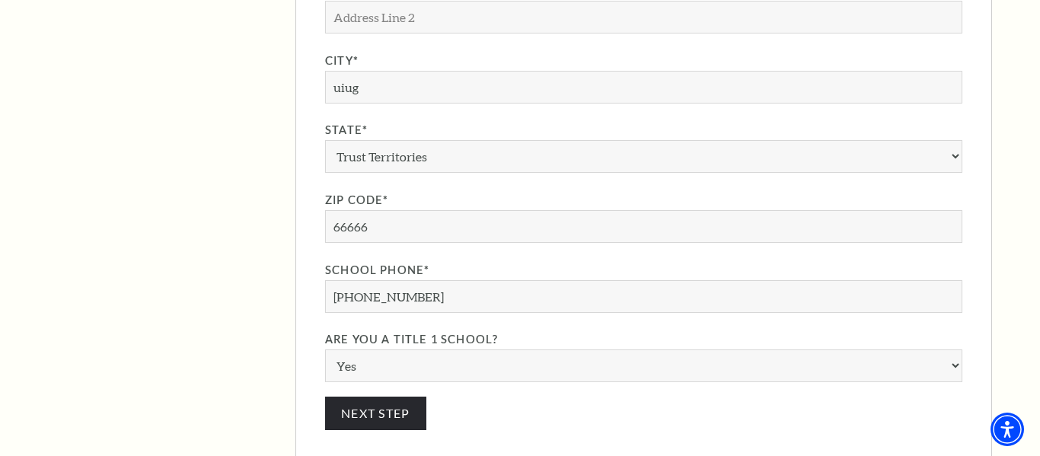
scroll to position [1605, 0]
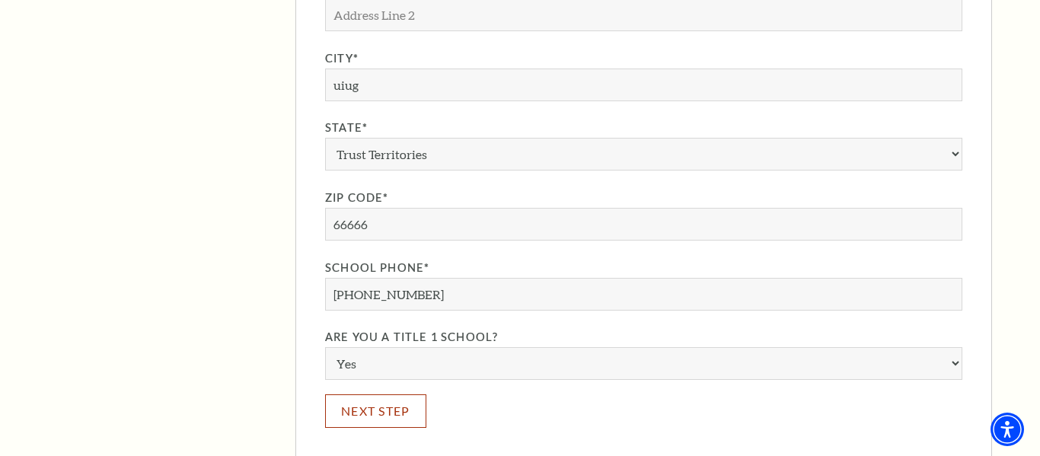
click at [372, 395] on button "Next Step" at bounding box center [375, 411] width 101 height 33
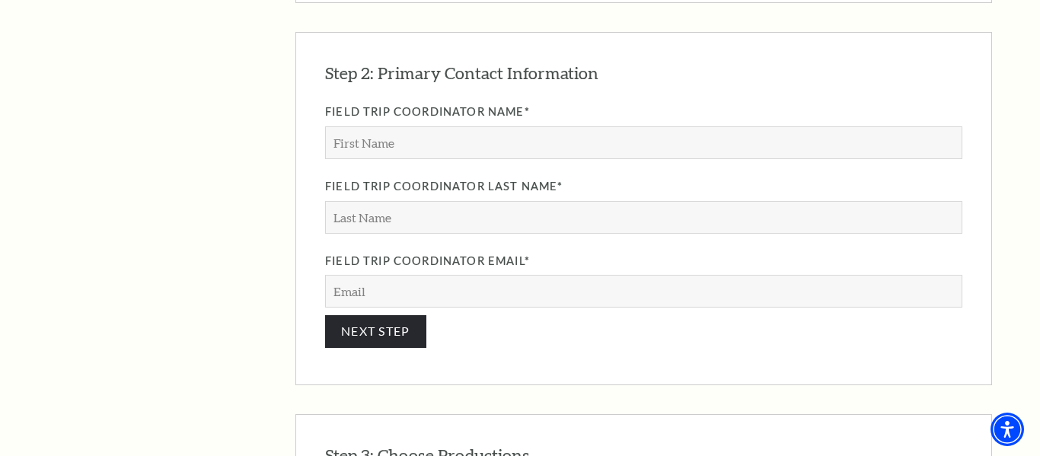
scroll to position [1377, 0]
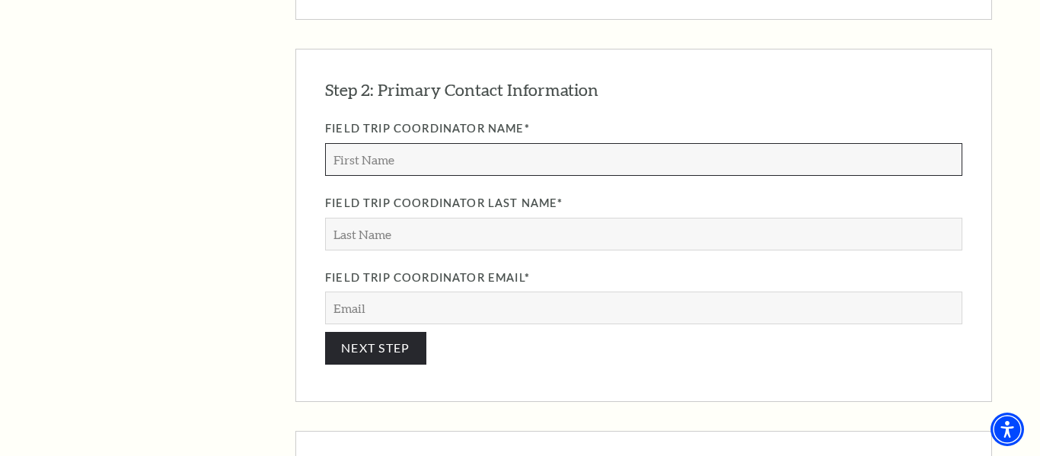
click at [354, 143] on input "Field Trip Coordinator Name*" at bounding box center [644, 159] width 638 height 33
type input "kj"
click at [554, 218] on input "Field Trip Coordinator Last Name*" at bounding box center [644, 234] width 638 height 33
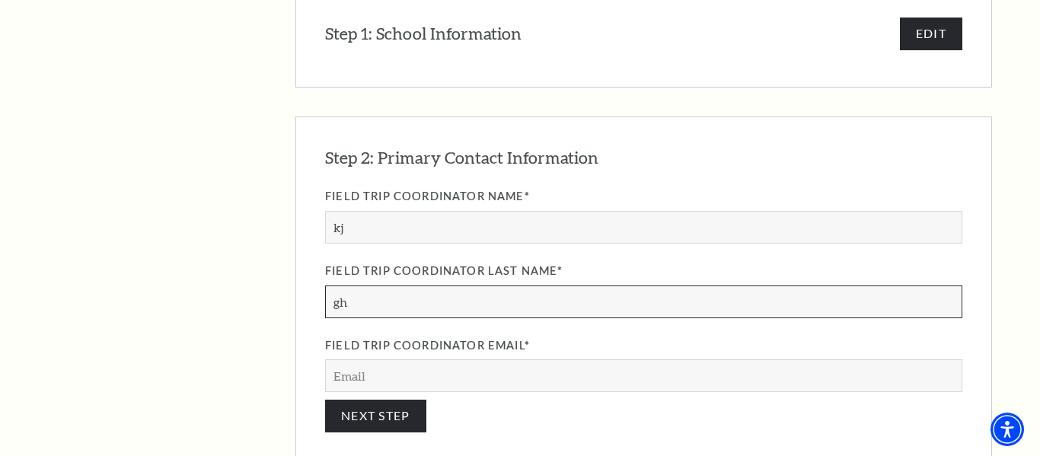
scroll to position [1305, 0]
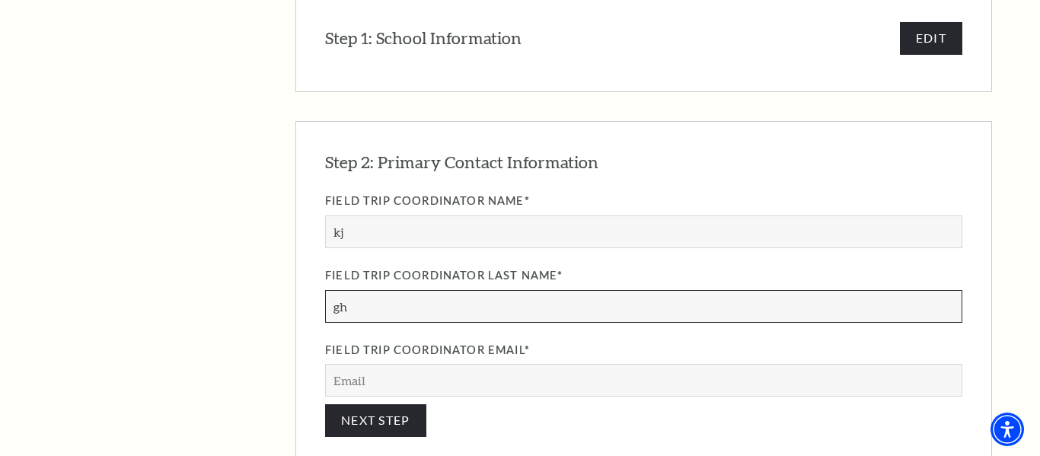
type input "gh"
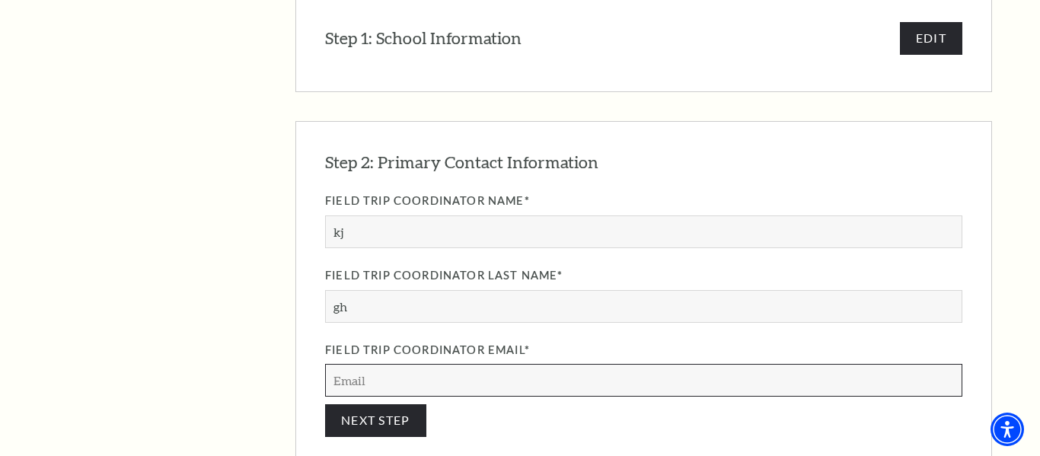
click at [562, 364] on input "Field Trip Coordinator Email*" at bounding box center [644, 380] width 638 height 33
type input "tcytcycty@uvuyvyu.iub"
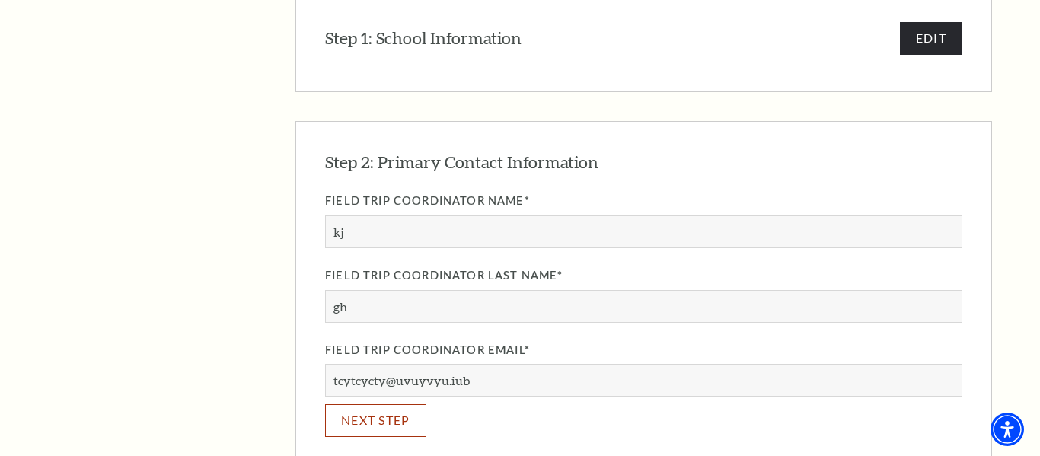
click at [380, 404] on button "NEXT STEP" at bounding box center [375, 420] width 101 height 33
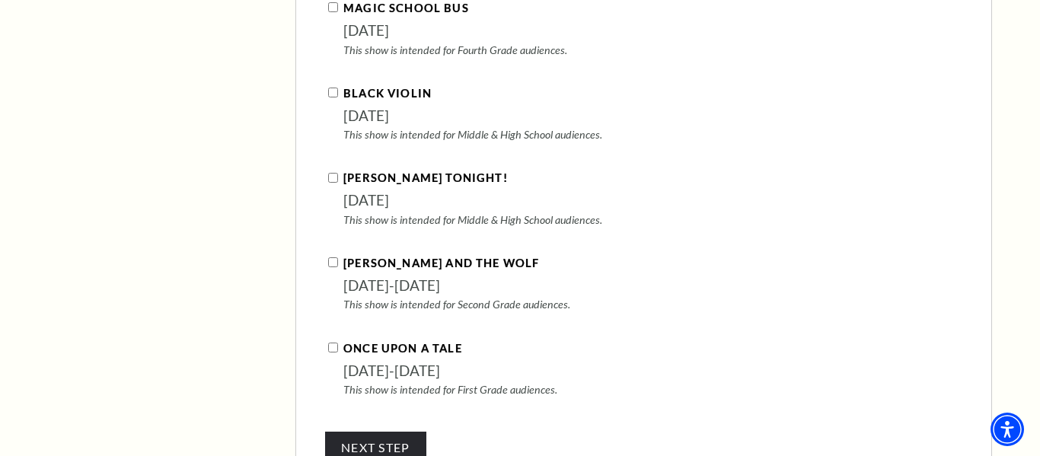
scroll to position [1699, 0]
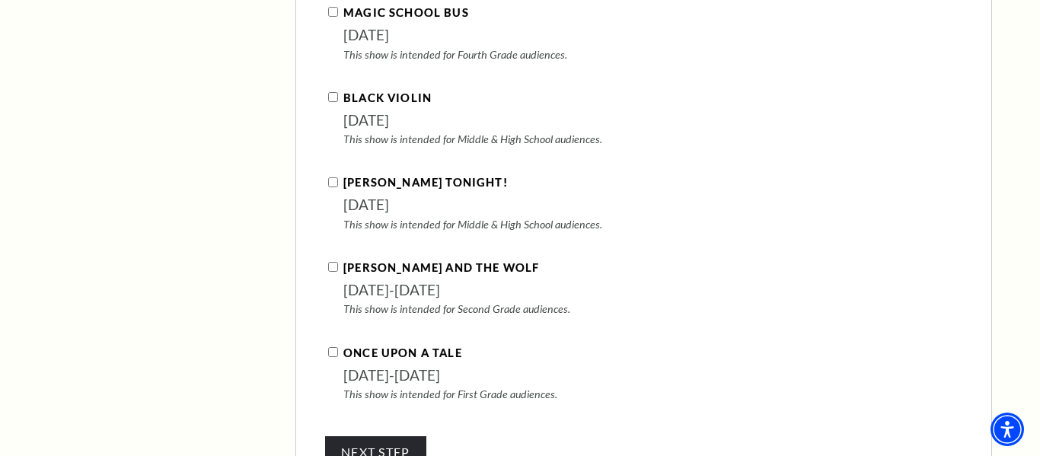
click at [409, 174] on label "[PERSON_NAME] Tonight!" at bounding box center [426, 183] width 165 height 19
click at [338, 177] on input "[PERSON_NAME] Tonight!" at bounding box center [333, 182] width 10 height 10
checkbox input "true"
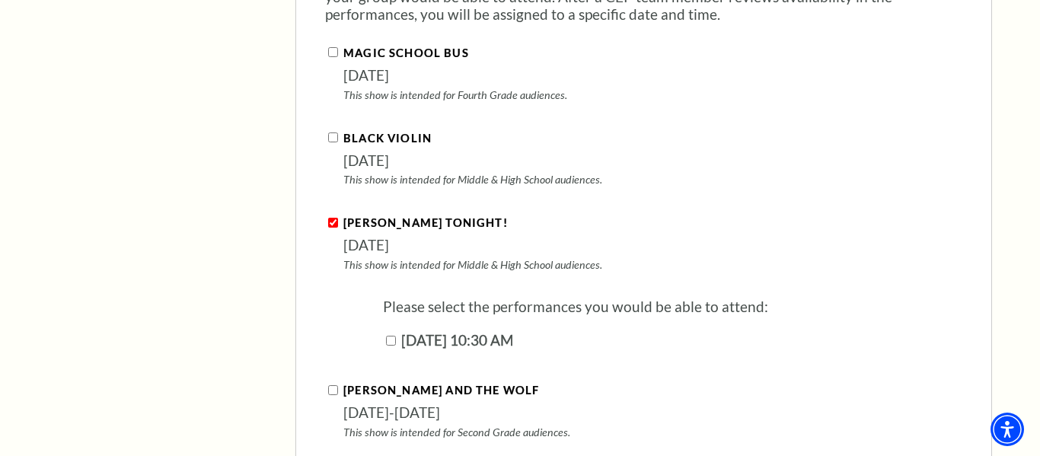
scroll to position [1658, 0]
click at [403, 130] on label "Black Violin" at bounding box center [388, 139] width 88 height 19
click at [338, 133] on input "Black Violin" at bounding box center [333, 138] width 10 height 10
checkbox input "true"
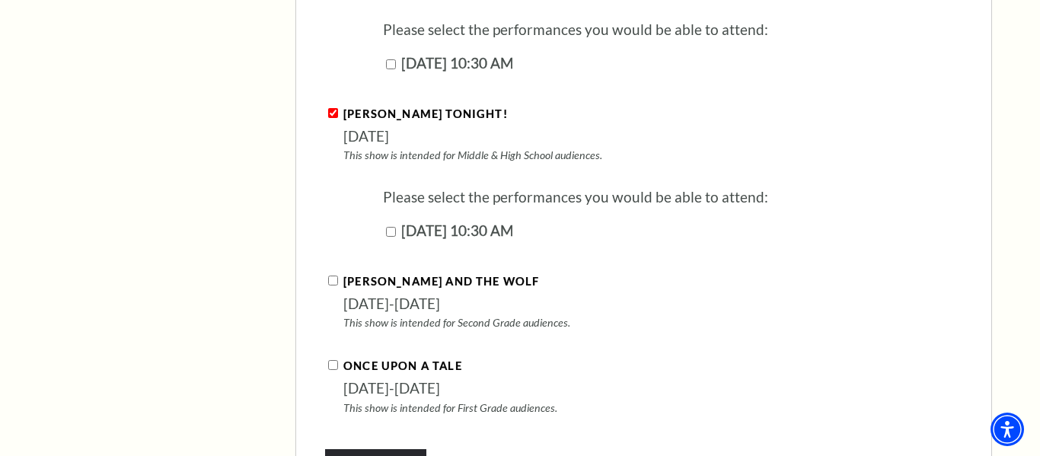
scroll to position [1870, 0]
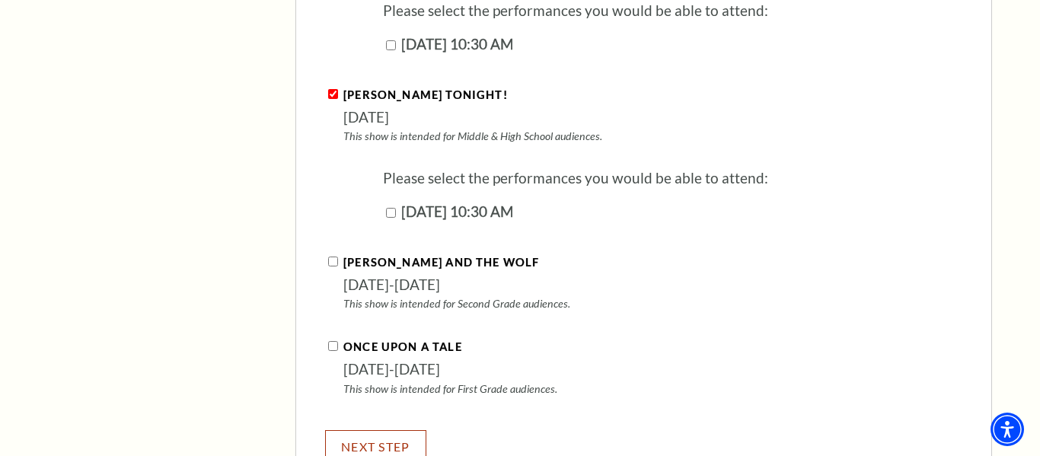
click at [366, 430] on button "NEXT STEP" at bounding box center [375, 446] width 101 height 33
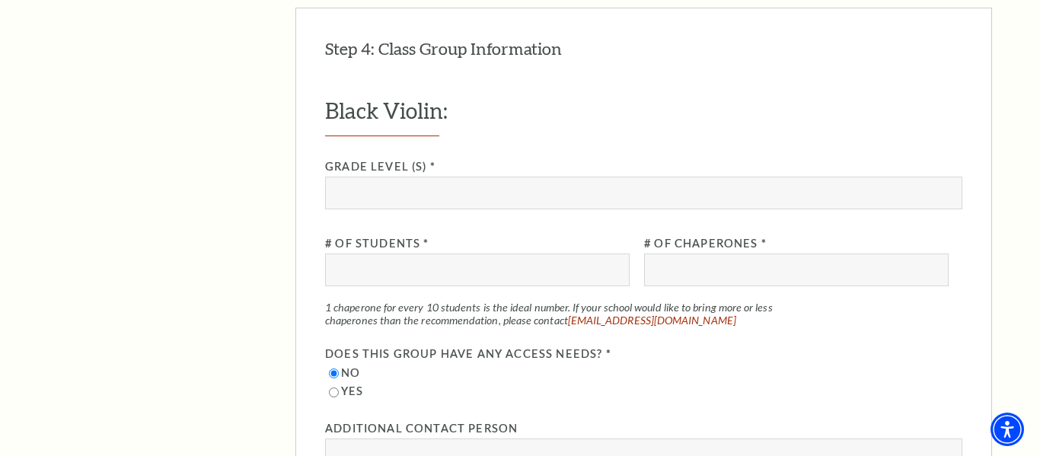
scroll to position [1648, 0]
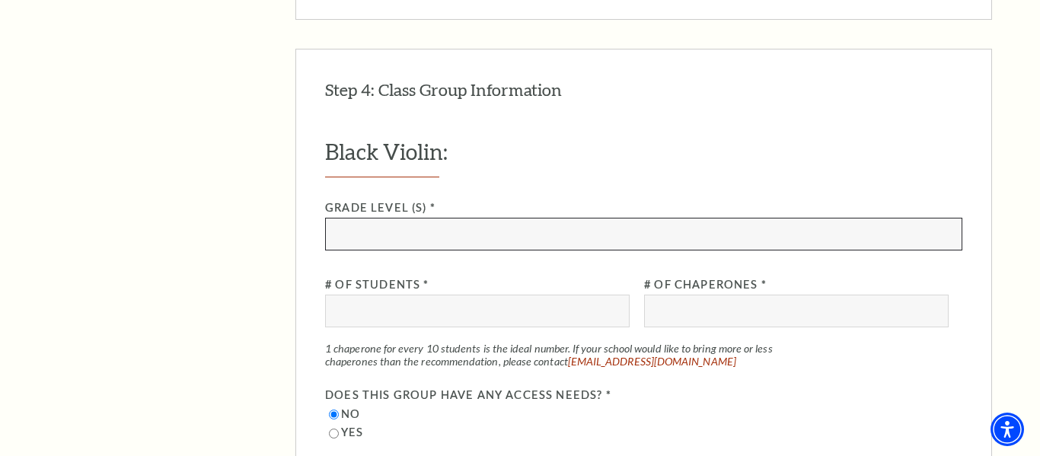
click at [436, 218] on input "Grade Level (s) *" at bounding box center [644, 234] width 638 height 33
type input "kj jkb"
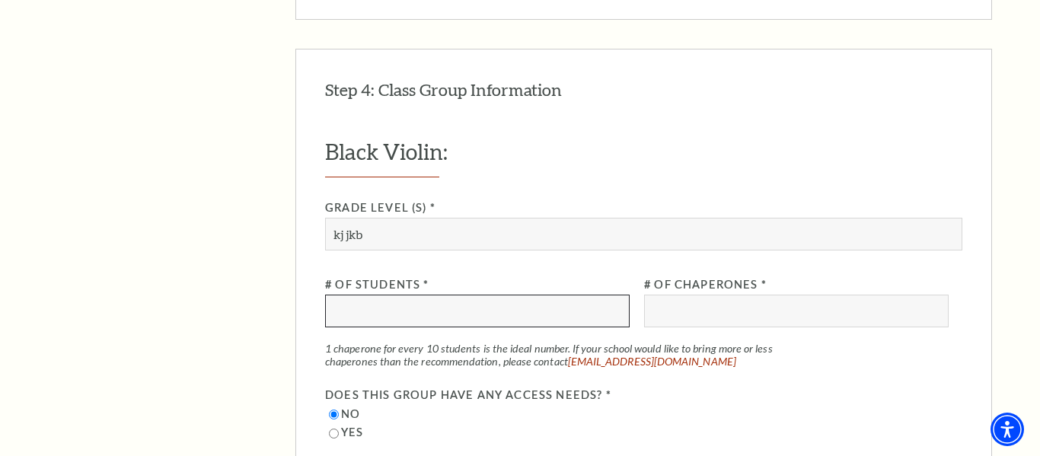
click at [421, 295] on input "# of Students *" at bounding box center [477, 311] width 305 height 33
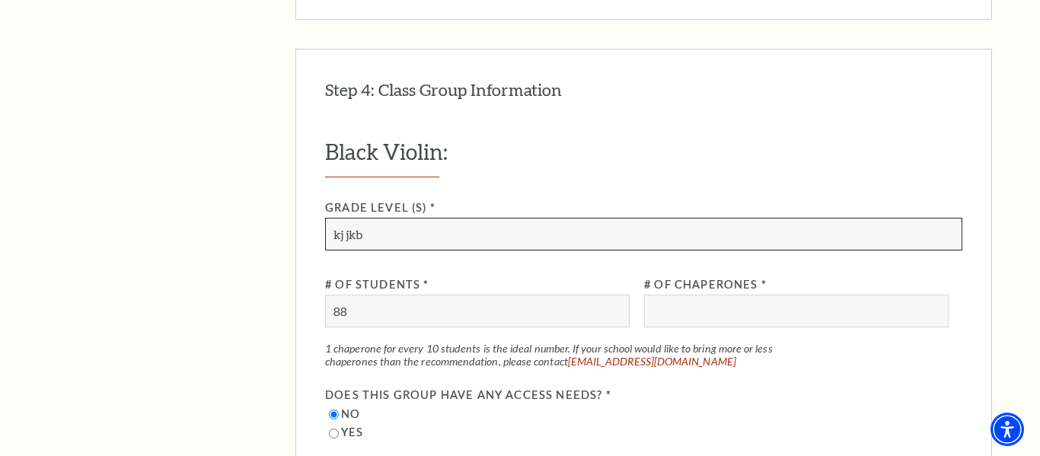
click at [490, 218] on input "kj jkb" at bounding box center [644, 234] width 638 height 33
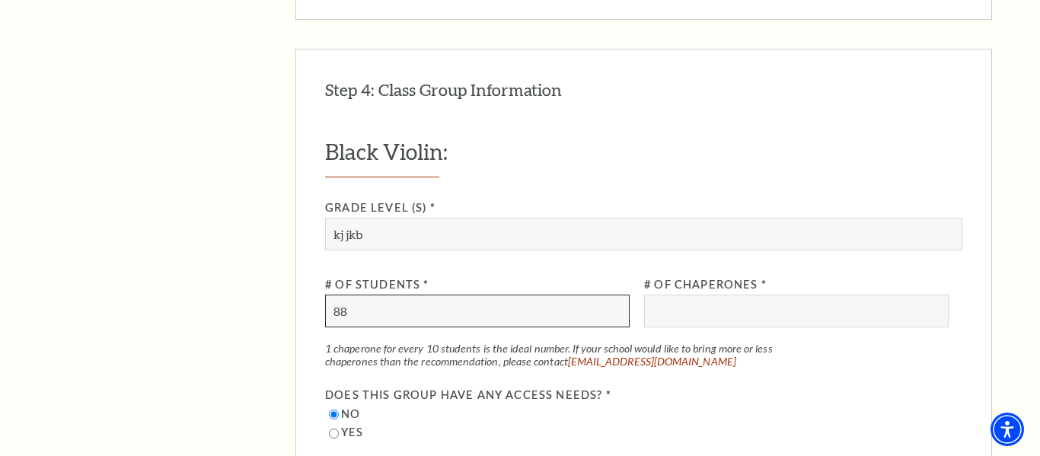
click at [516, 295] on input "88" at bounding box center [477, 311] width 305 height 33
type input "8"
type input "2"
type input "190"
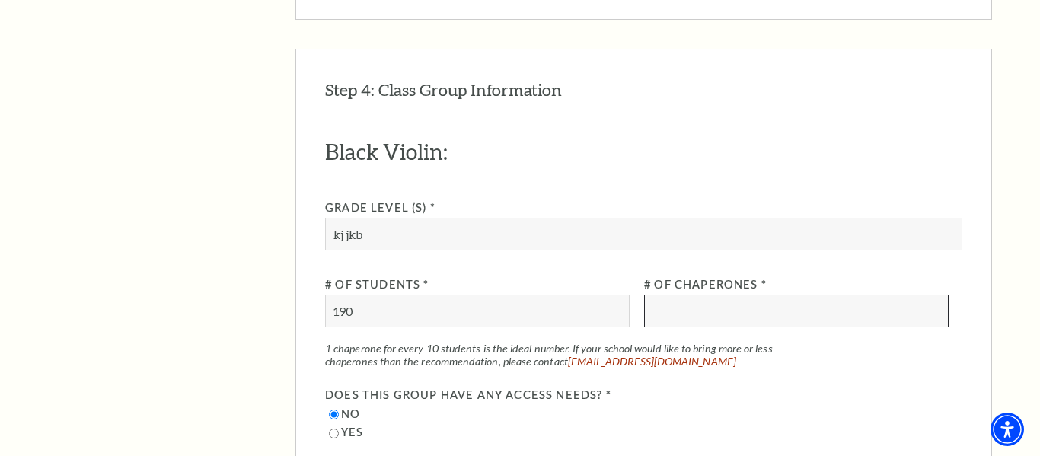
click at [727, 295] on input "# of Chaperones *" at bounding box center [796, 311] width 305 height 33
type input "20"
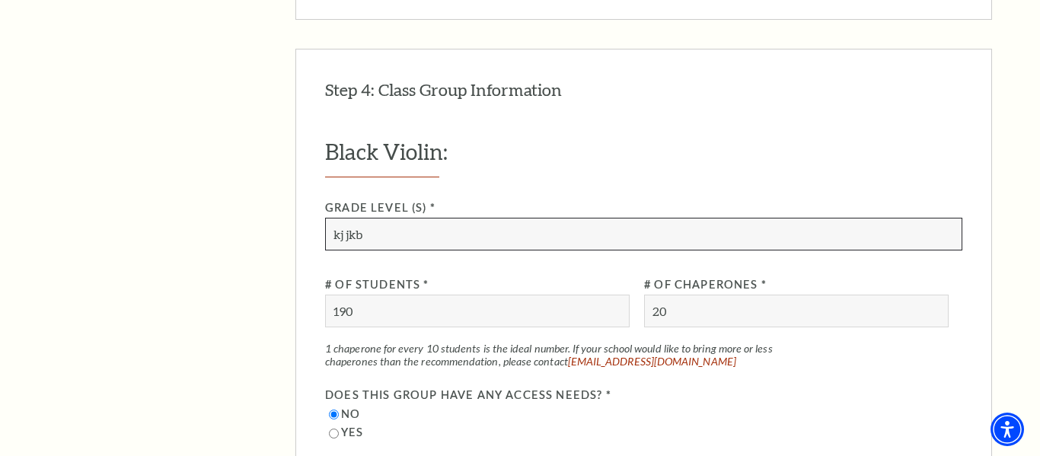
click at [446, 218] on input "kj jkb" at bounding box center [644, 234] width 638 height 33
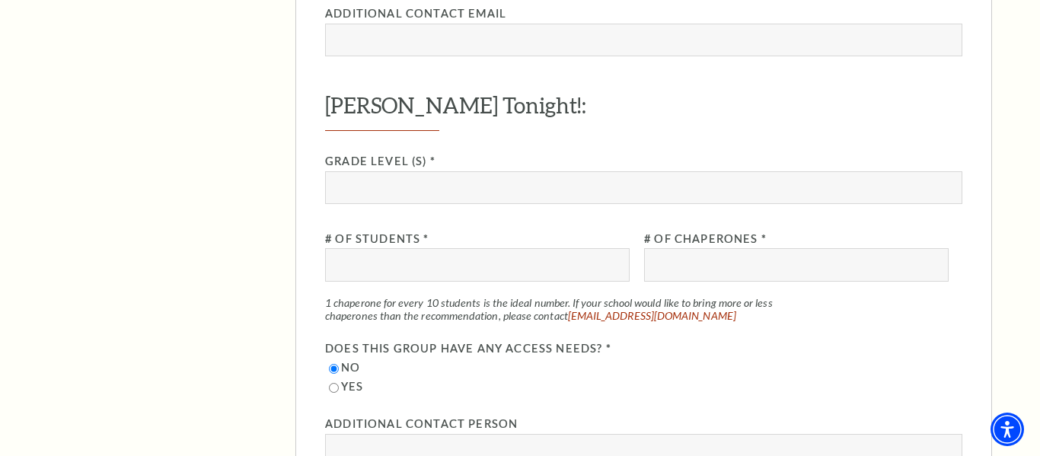
scroll to position [2176, 0]
type input "12"
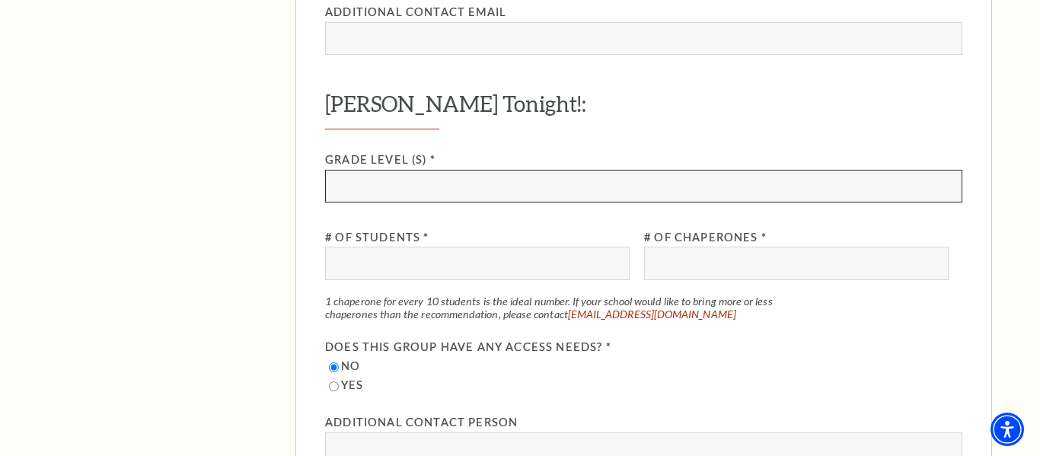
click at [439, 170] on input "Grade Level (s) *" at bounding box center [644, 186] width 638 height 33
type input "12"
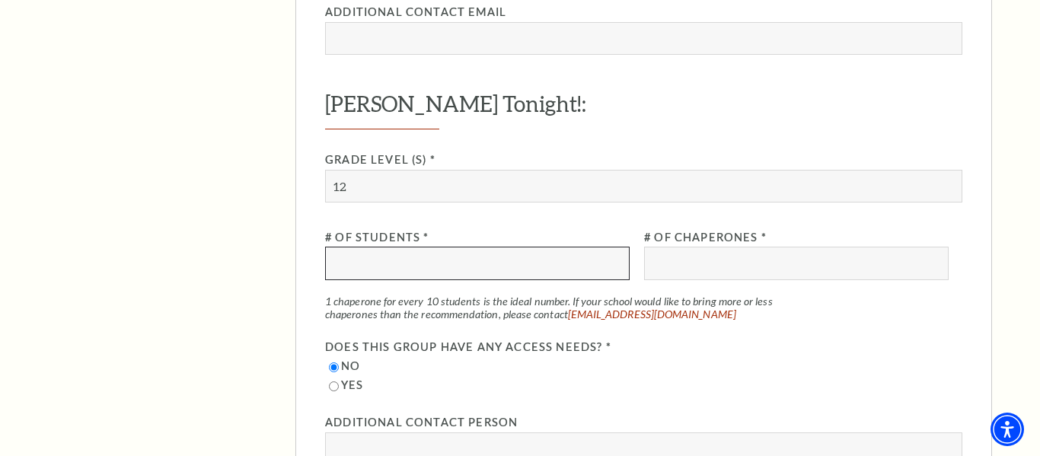
click at [450, 247] on input "# of Students *" at bounding box center [477, 263] width 305 height 33
type input "90"
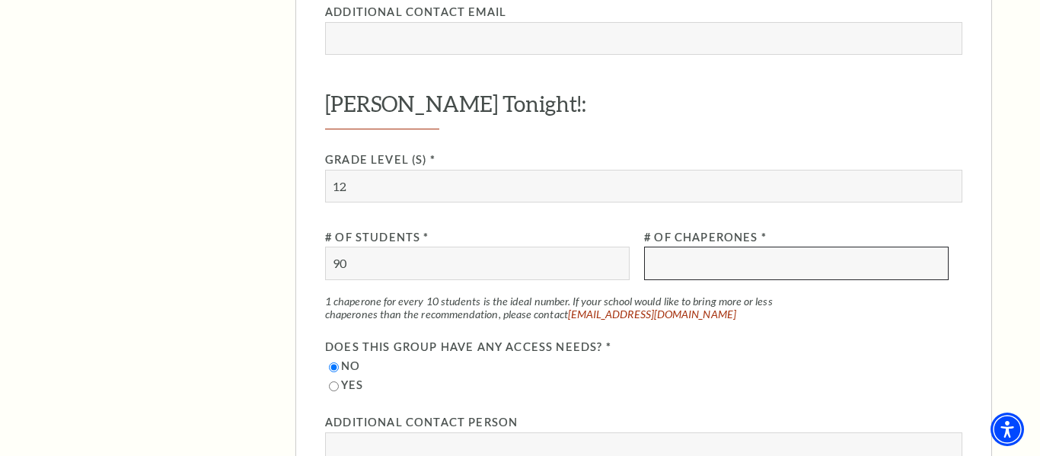
click at [662, 247] on input "# of Chaperones *" at bounding box center [796, 263] width 305 height 33
type input "9"
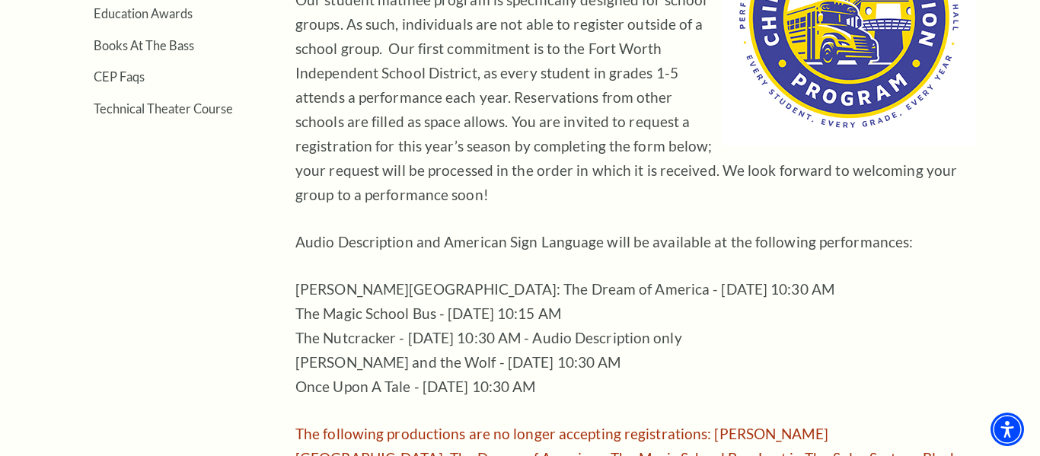
scroll to position [661, 0]
